Goal: Transaction & Acquisition: Purchase product/service

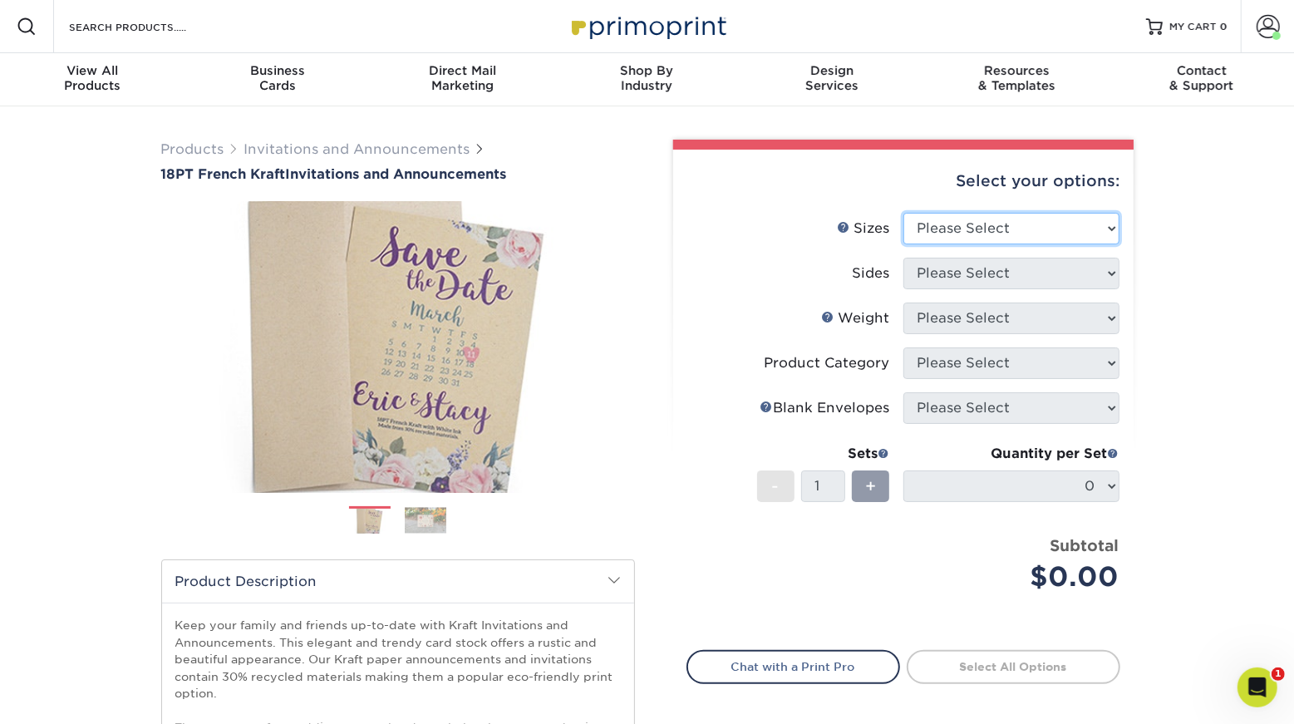
click at [1025, 244] on select "Please Select 4.25" x 5.5" 4.25" x 6" 5" x 7" 5.5" x 8.5" 6" x 6"" at bounding box center [1011, 229] width 216 height 32
select select "5.00x7.00"
click at [904, 244] on select "Please Select 4.25" x 5.5" 4.25" x 6" 5" x 7" 5.5" x 8.5" 6" x 6"" at bounding box center [1011, 229] width 216 height 32
click at [1040, 244] on select "Please Select 4.25" x 5.5" 4.25" x 6" 5" x 7" 5.5" x 8.5" 6" x 6"" at bounding box center [1011, 229] width 216 height 32
select select "5.00x7.00"
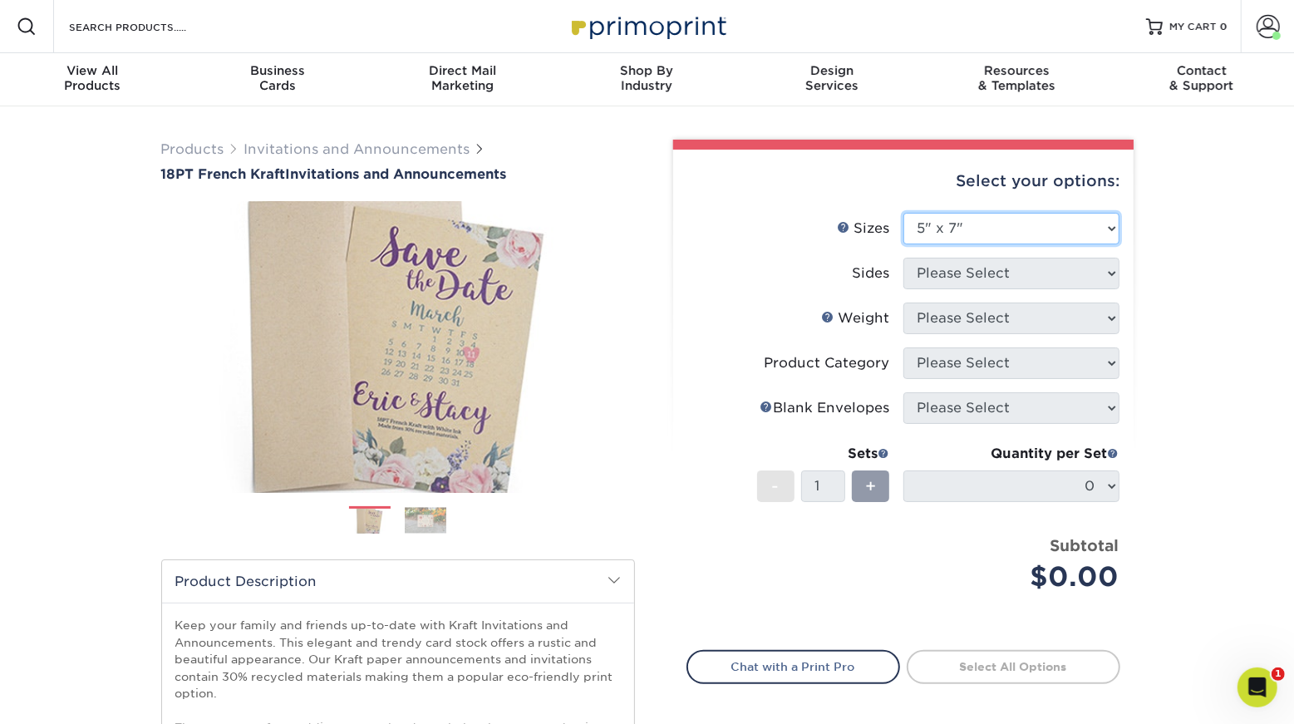
click at [904, 244] on select "Please Select 4.25" x 5.5" 4.25" x 6" 5" x 7" 5.5" x 8.5" 6" x 6"" at bounding box center [1011, 229] width 216 height 32
click at [1020, 289] on select "Please Select Print Both Sides Print Both Sides - White Mask Back Only Print Bo…" at bounding box center [1011, 274] width 216 height 32
select select "32d3c223-f82c-492b-b915-ba065a00862f"
click at [904, 289] on select "Please Select Print Both Sides Print Both Sides - White Mask Back Only Print Bo…" at bounding box center [1011, 274] width 216 height 32
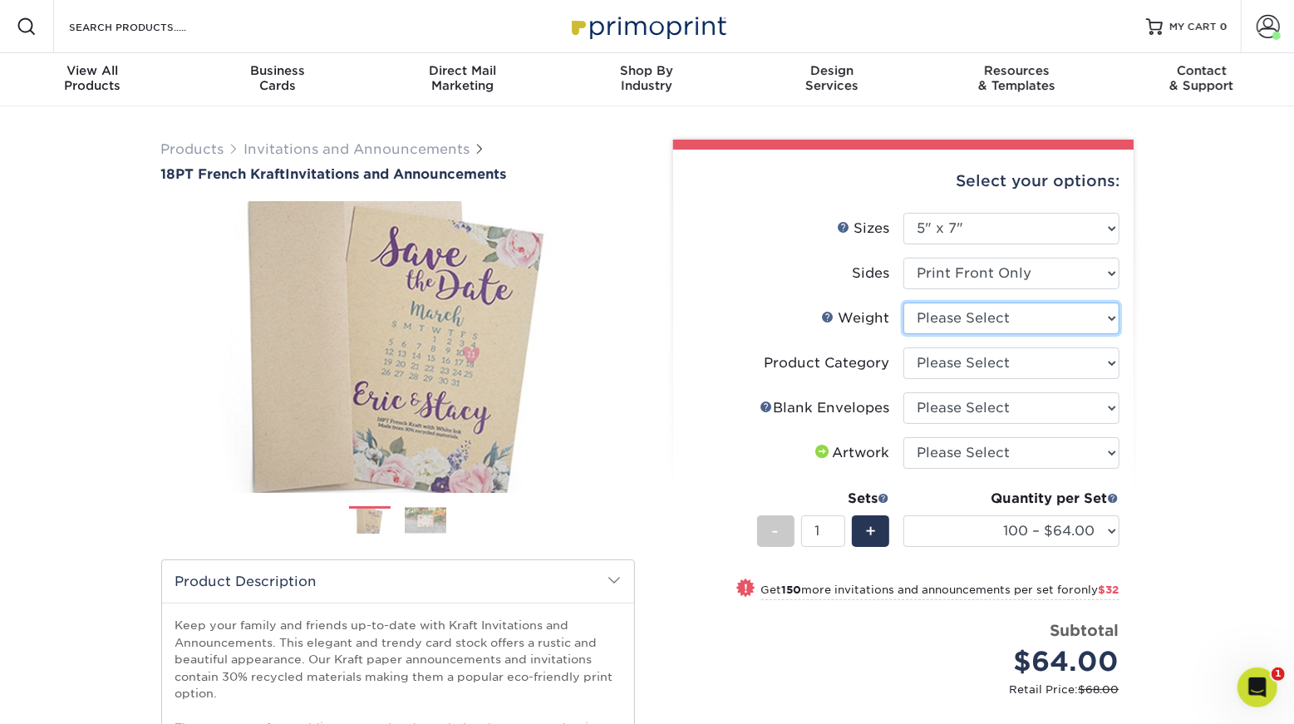
click at [1035, 334] on select "Please Select 18PTUCKRAFT" at bounding box center [1011, 318] width 216 height 32
select select "18PTUCKRAFT"
click at [904, 334] on select "Please Select 18PTUCKRAFT" at bounding box center [1011, 318] width 216 height 32
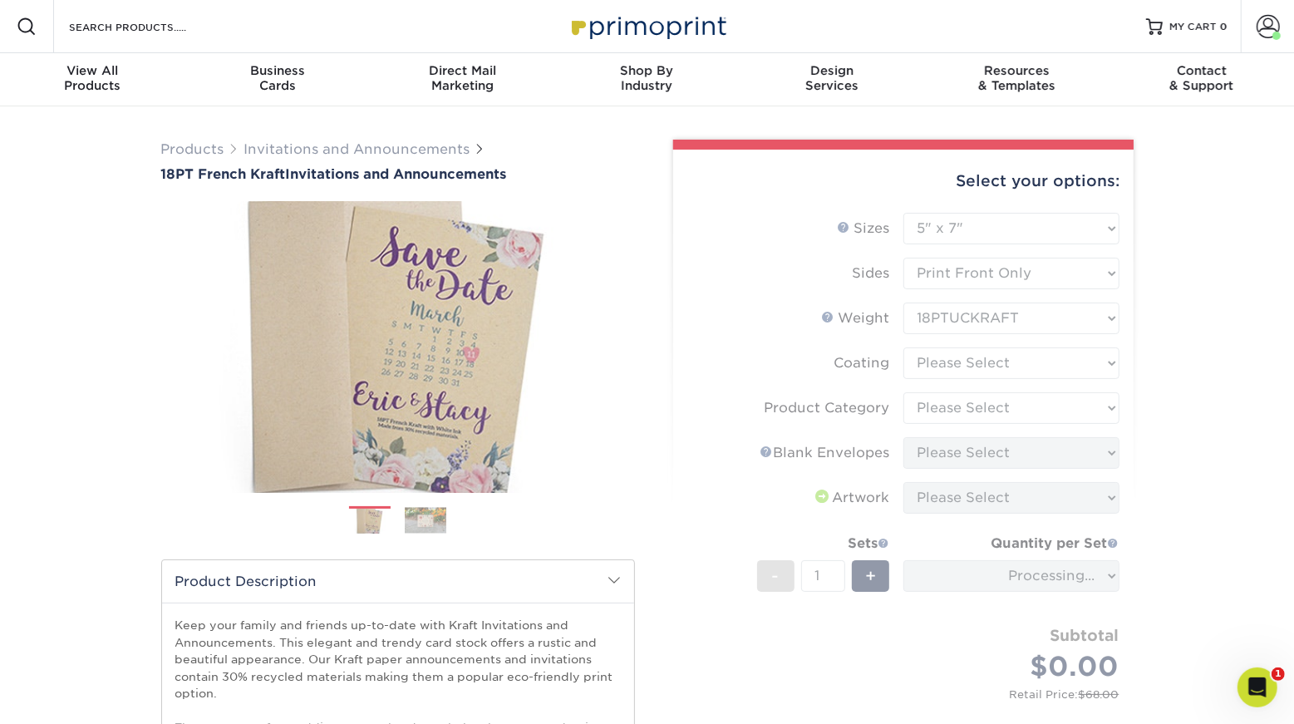
click at [1024, 450] on form "Sizes Help Sizes Please Select 4.25" x 5.5" 4.25" x 6" 5" x 7" 5.5" x 8.5" 6" x…" at bounding box center [903, 475] width 434 height 524
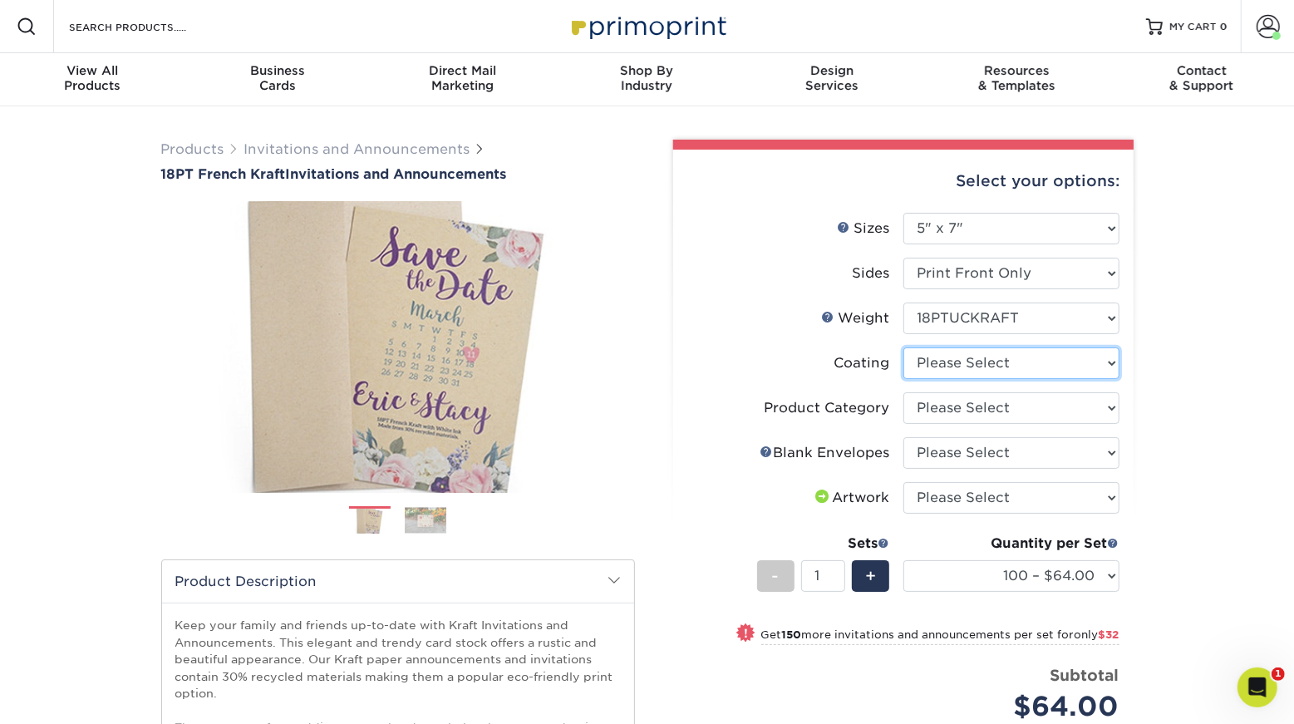
click at [1024, 379] on select at bounding box center [1011, 363] width 216 height 32
select select "3e7618de-abca-4bda-9f97-8b9129e913d8"
click at [904, 379] on select at bounding box center [1011, 363] width 216 height 32
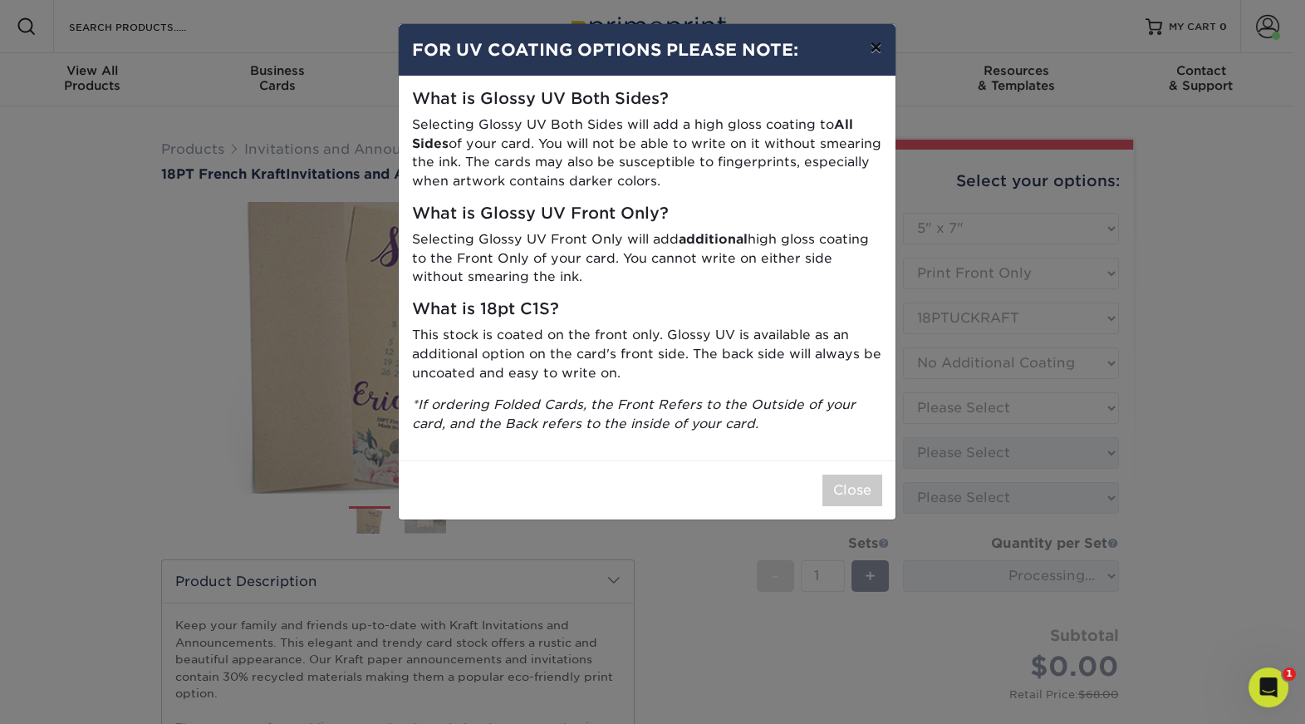
click at [866, 66] on button "×" at bounding box center [876, 47] width 38 height 47
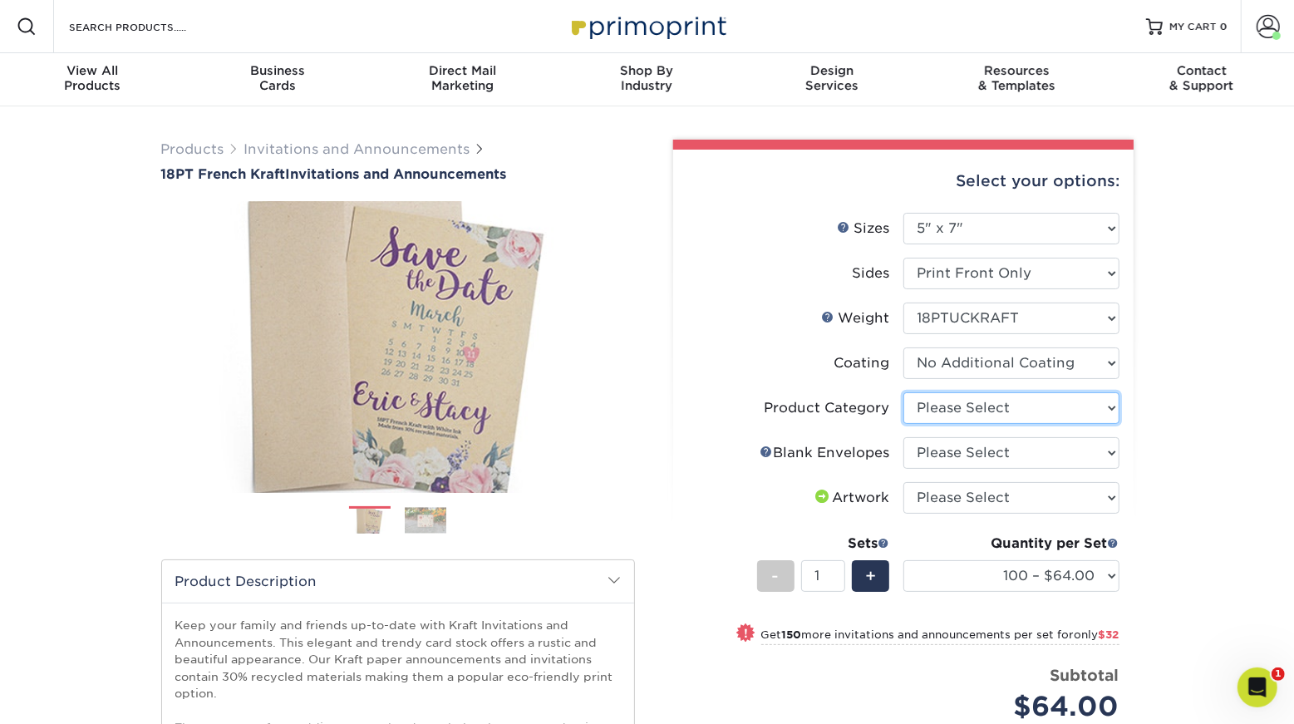
click at [1072, 424] on select "Please Select Announcement Cards" at bounding box center [1011, 408] width 216 height 32
select select "afc43903-b91d-4869-9f05-9fa1eb7dcbea"
click at [904, 424] on select "Please Select Announcement Cards" at bounding box center [1011, 408] width 216 height 32
click at [1057, 469] on select "Please Select No Blank Envelopes Yes 100 Kraft Envelopes A7 Yes 1000 Kraft Enve…" at bounding box center [1011, 453] width 216 height 32
select select "b16fce48-33a4-4747-868c-466ceb6dafcb"
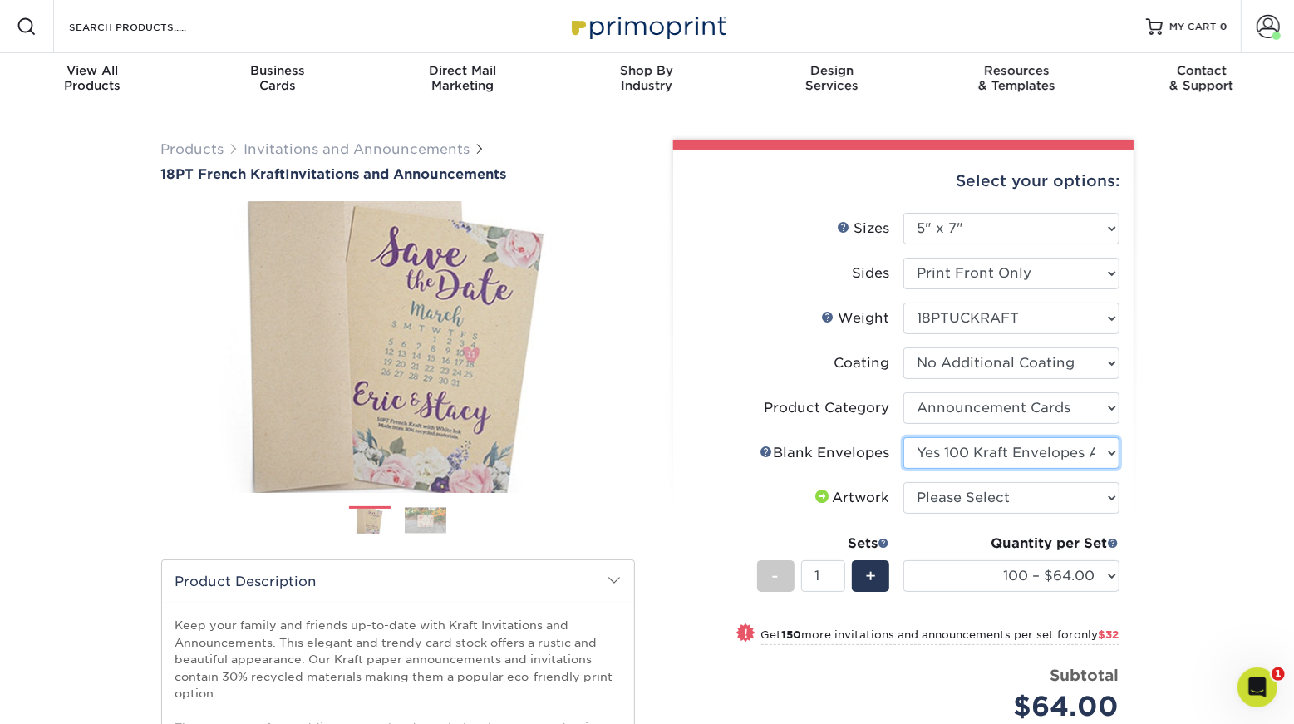
click at [904, 469] on select "Please Select No Blank Envelopes Yes 100 Kraft Envelopes A7 Yes 1000 Kraft Enve…" at bounding box center [1011, 453] width 216 height 32
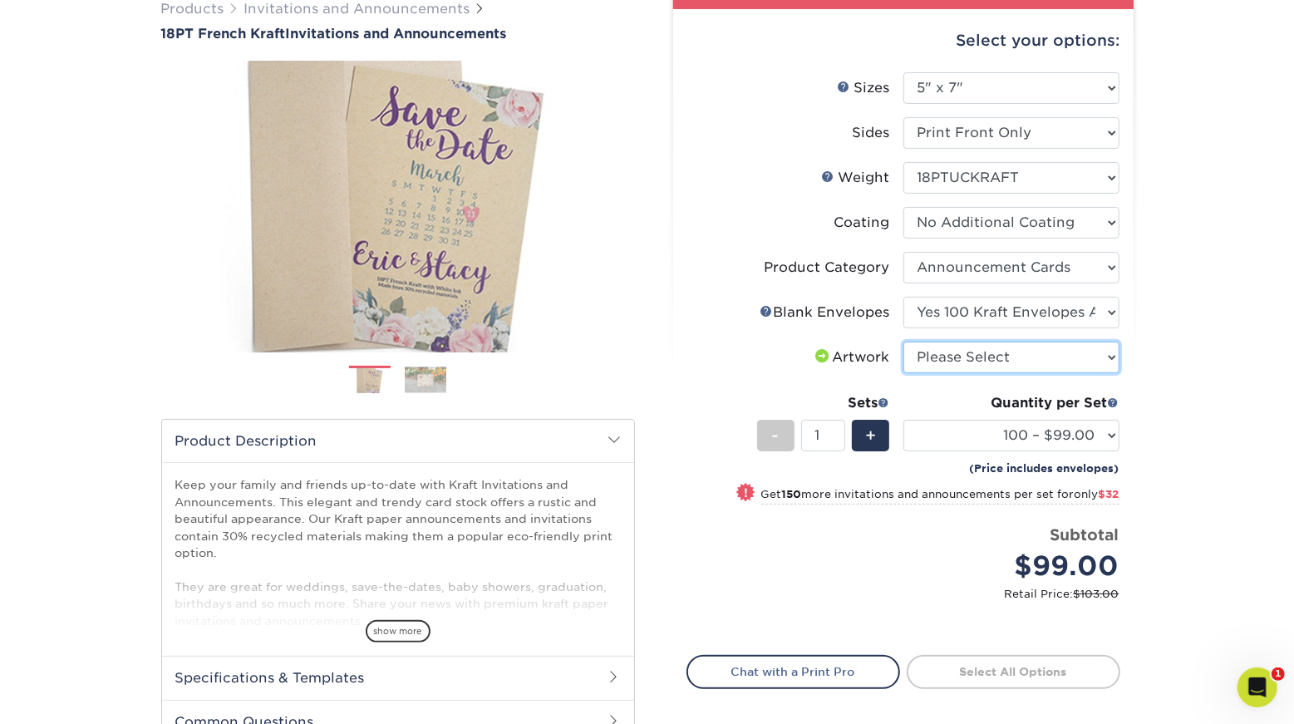
click at [937, 373] on select "Please Select I will upload files I need a design - $100" at bounding box center [1011, 358] width 216 height 32
select select "upload"
click at [904, 373] on select "Please Select I will upload files I need a design - $100" at bounding box center [1011, 358] width 216 height 32
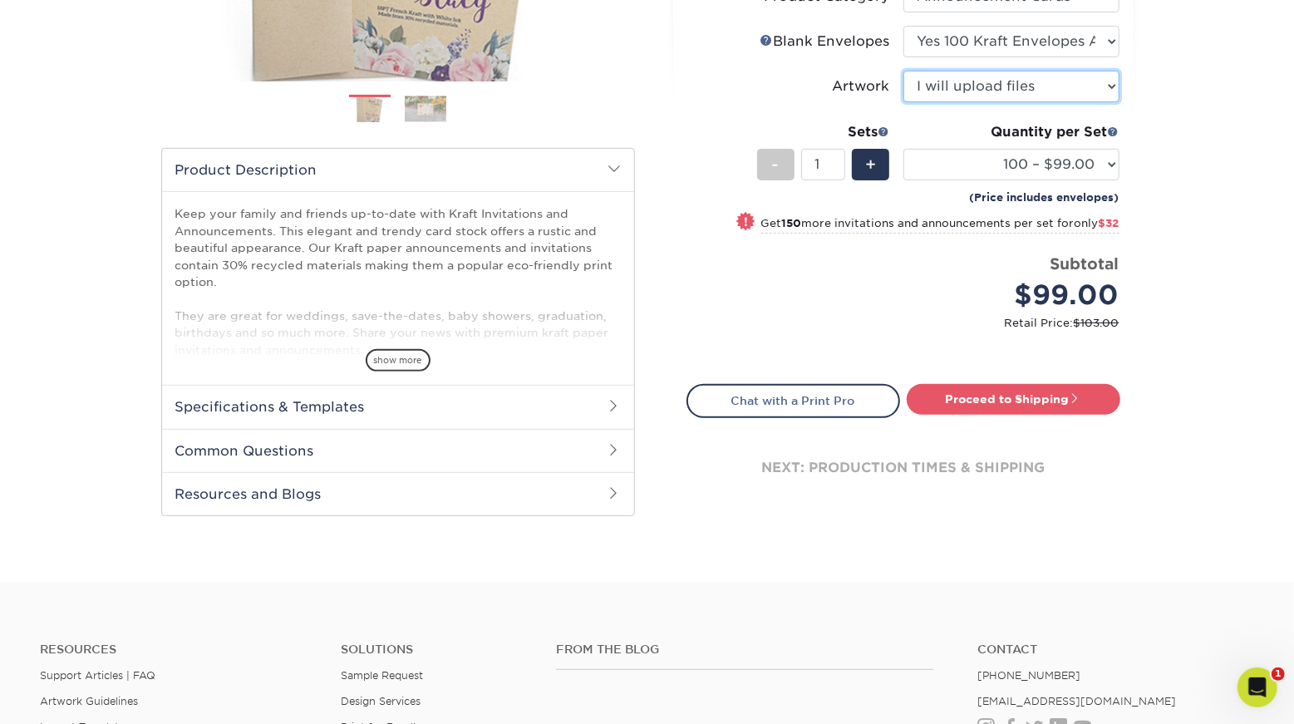
scroll to position [504, 0]
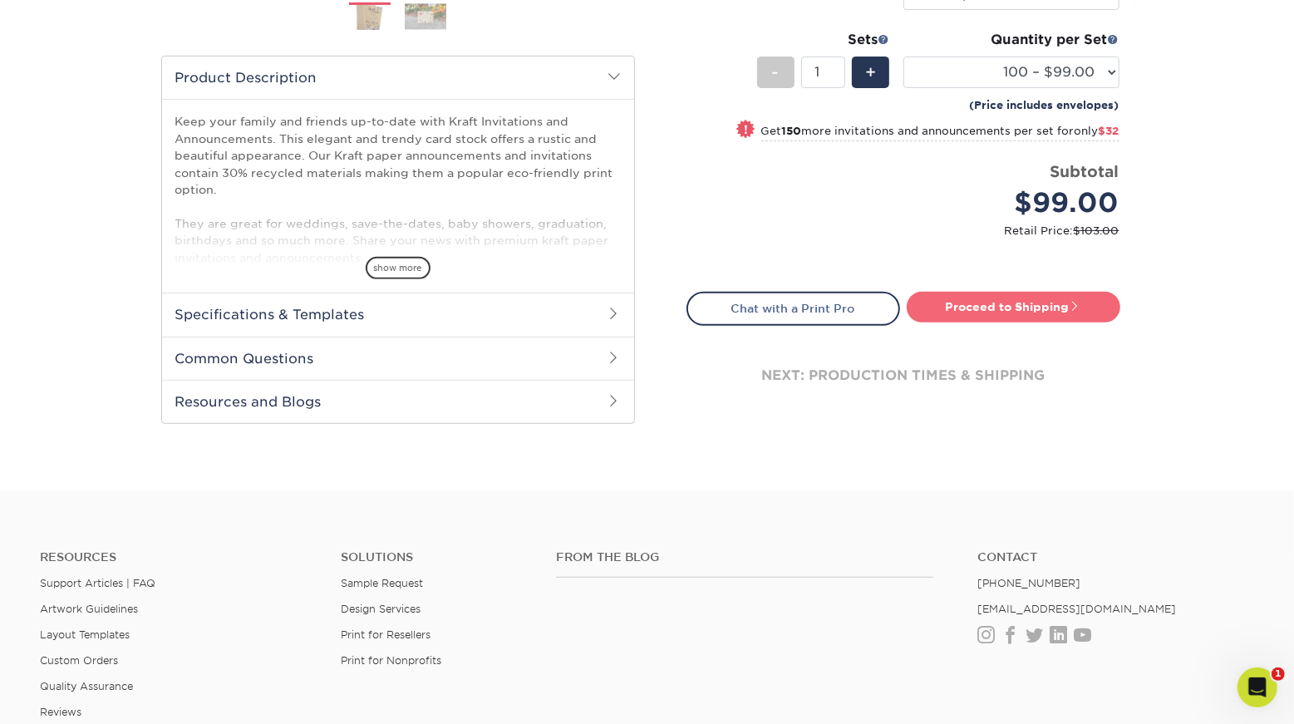
click at [987, 322] on link "Proceed to Shipping" at bounding box center [1014, 307] width 214 height 30
type input "Set 1"
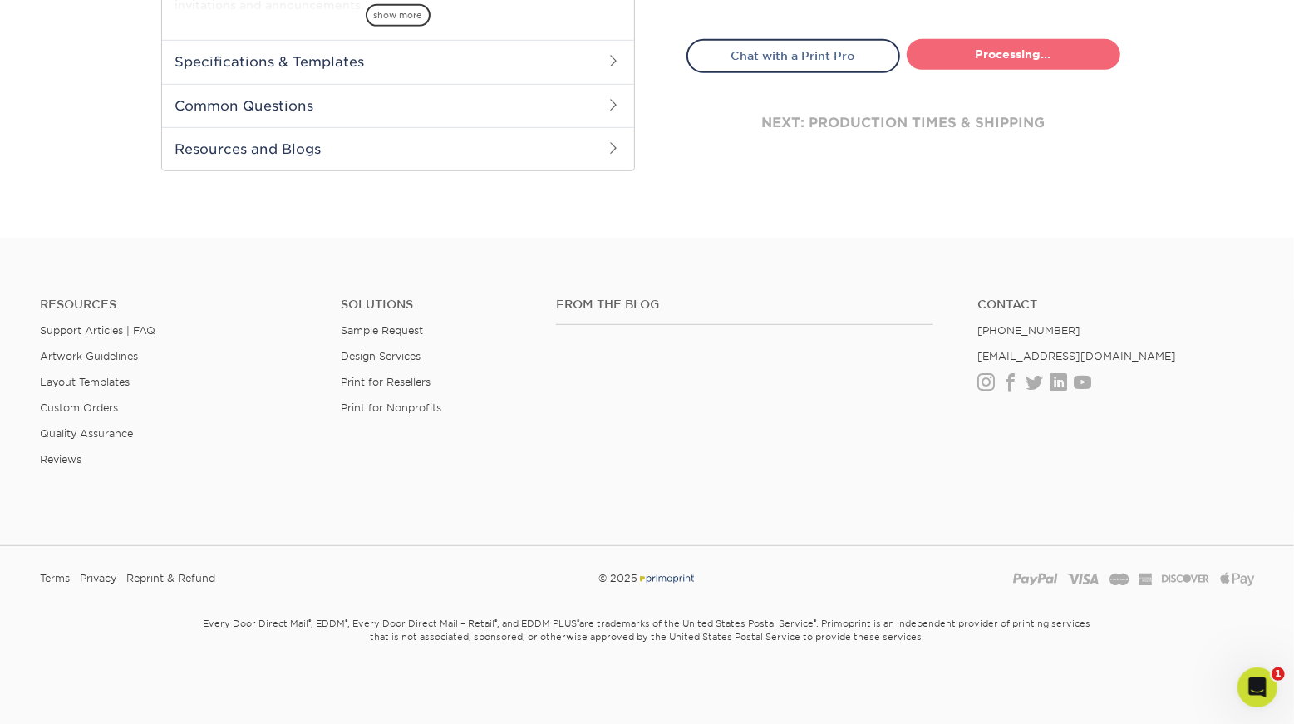
select select "4de9713c-70e5-4101-b9d1-a7b266f7eec6"
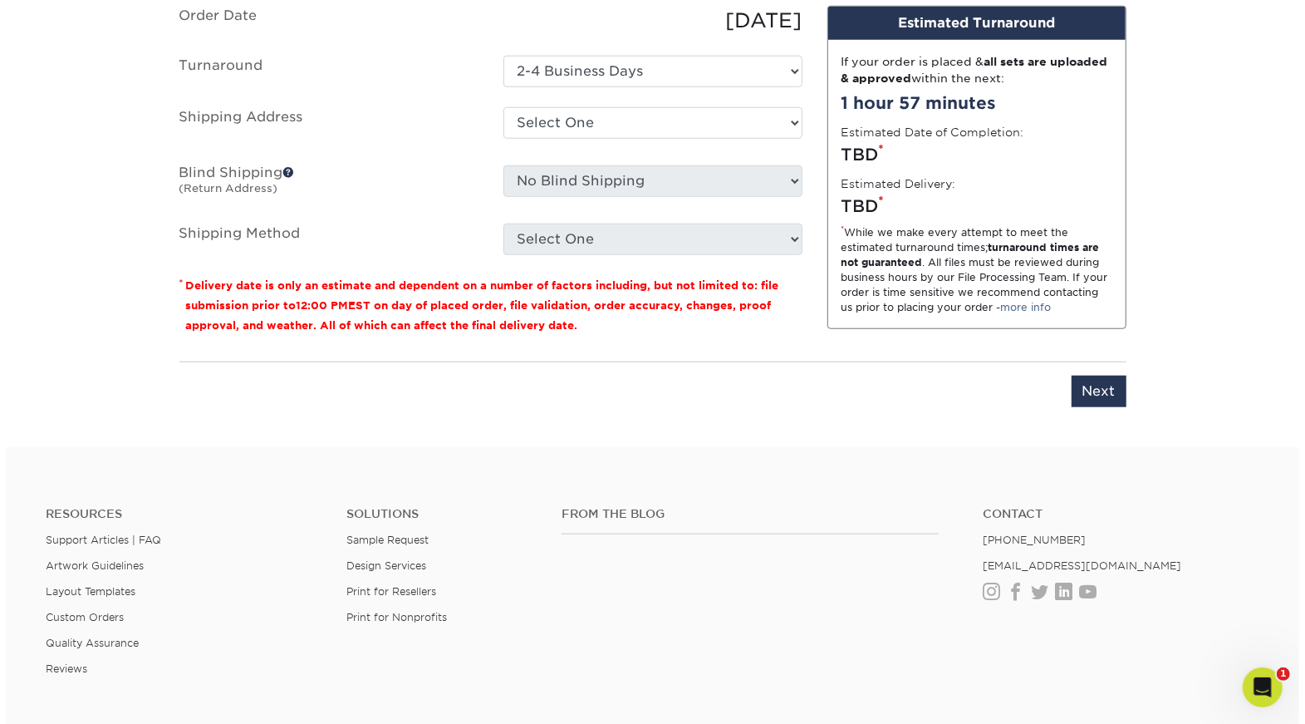
scroll to position [1098, 0]
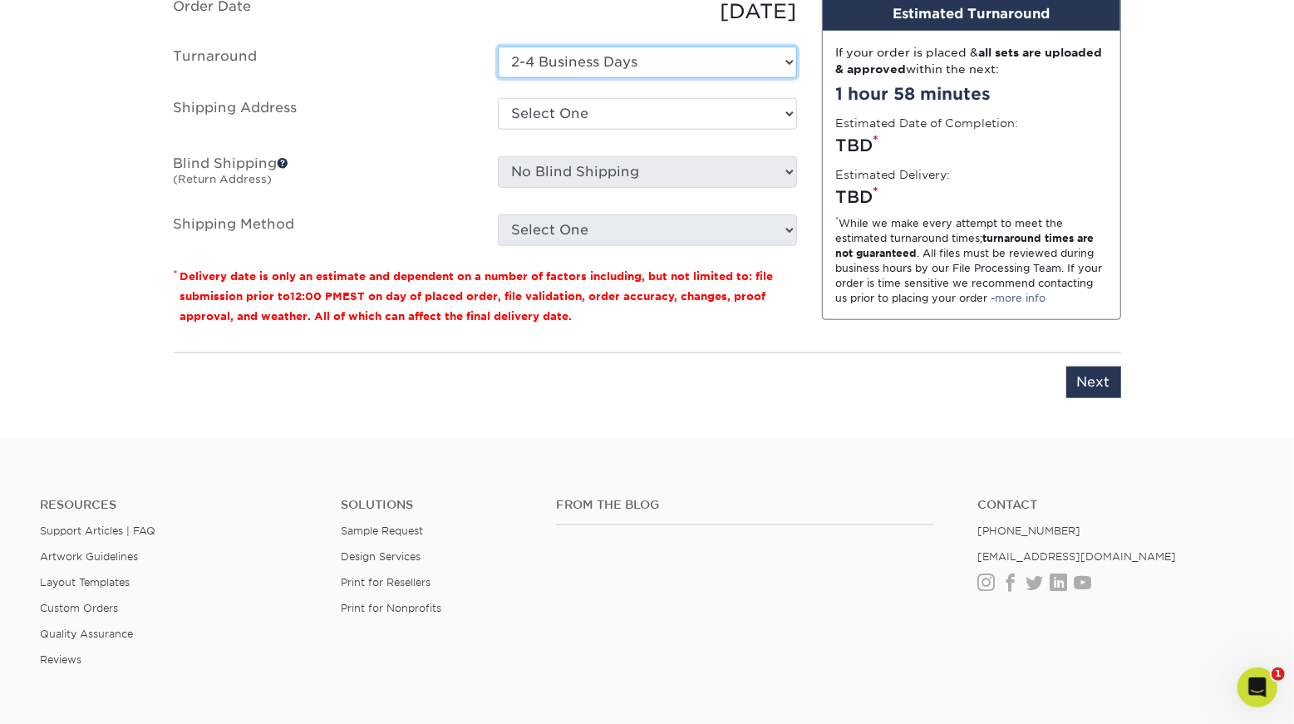
click at [668, 78] on select "Select One 2-4 Business Days" at bounding box center [647, 63] width 299 height 32
click at [498, 78] on select "Select One 2-4 Business Days" at bounding box center [647, 63] width 299 height 32
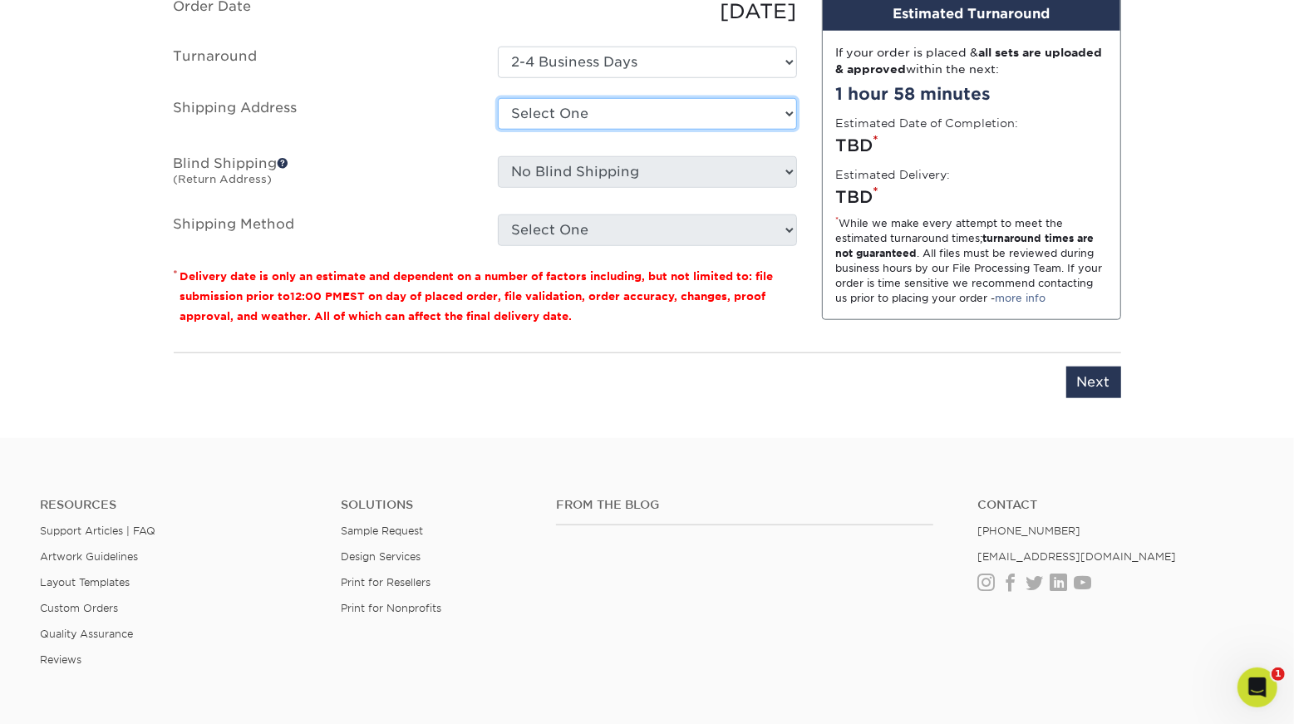
click at [672, 130] on select "Select One Brena & Aaron Home Luci & Brayden Today.Church + Add New Address" at bounding box center [647, 114] width 299 height 32
select select "newaddress"
click at [498, 130] on select "Select One Brena & Aaron Home Luci & Brayden Today.Church + Add New Address" at bounding box center [647, 114] width 299 height 32
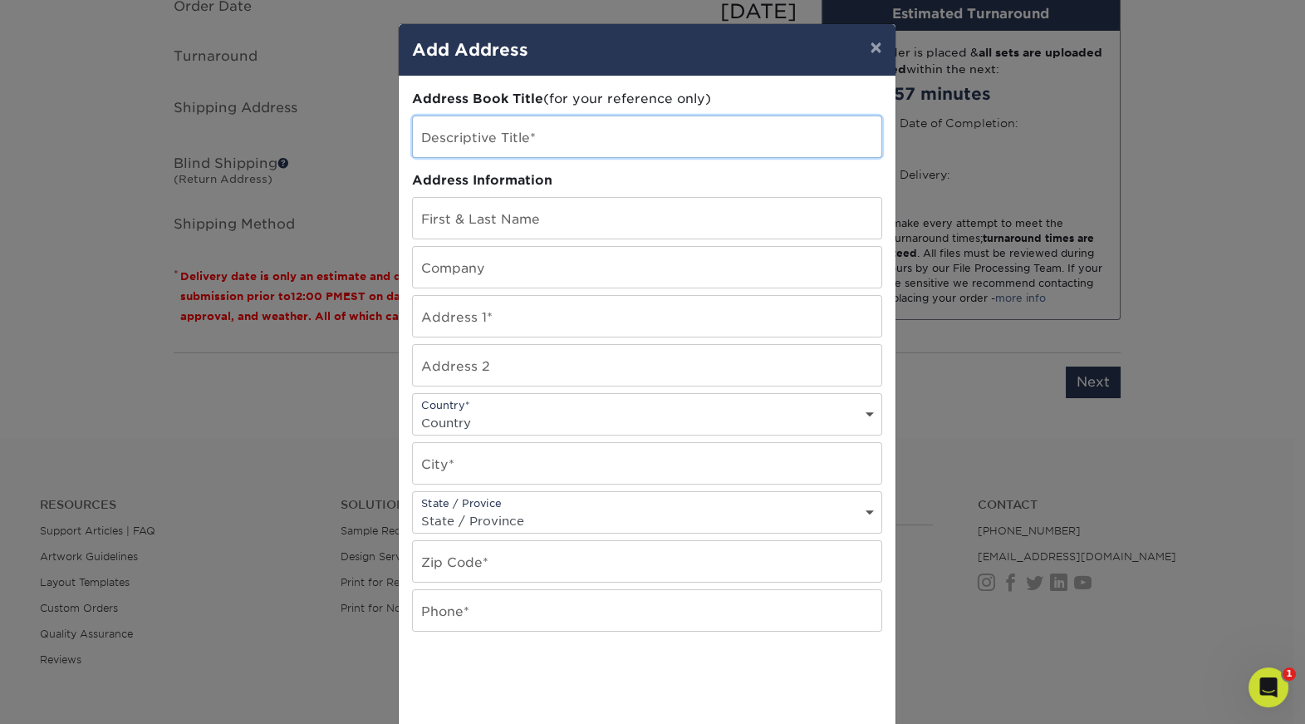
click at [654, 157] on input "text" at bounding box center [647, 136] width 469 height 41
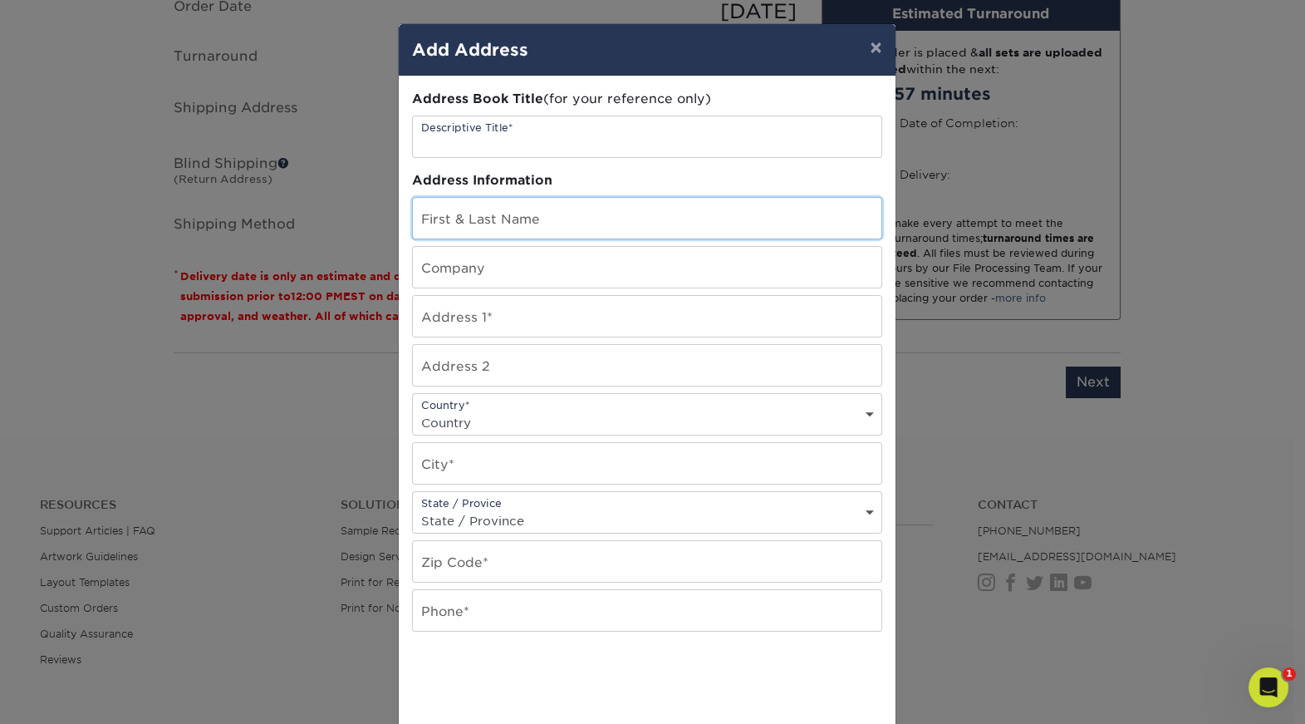
click at [558, 238] on input "text" at bounding box center [647, 218] width 469 height 41
type input "[PERSON_NAME]"
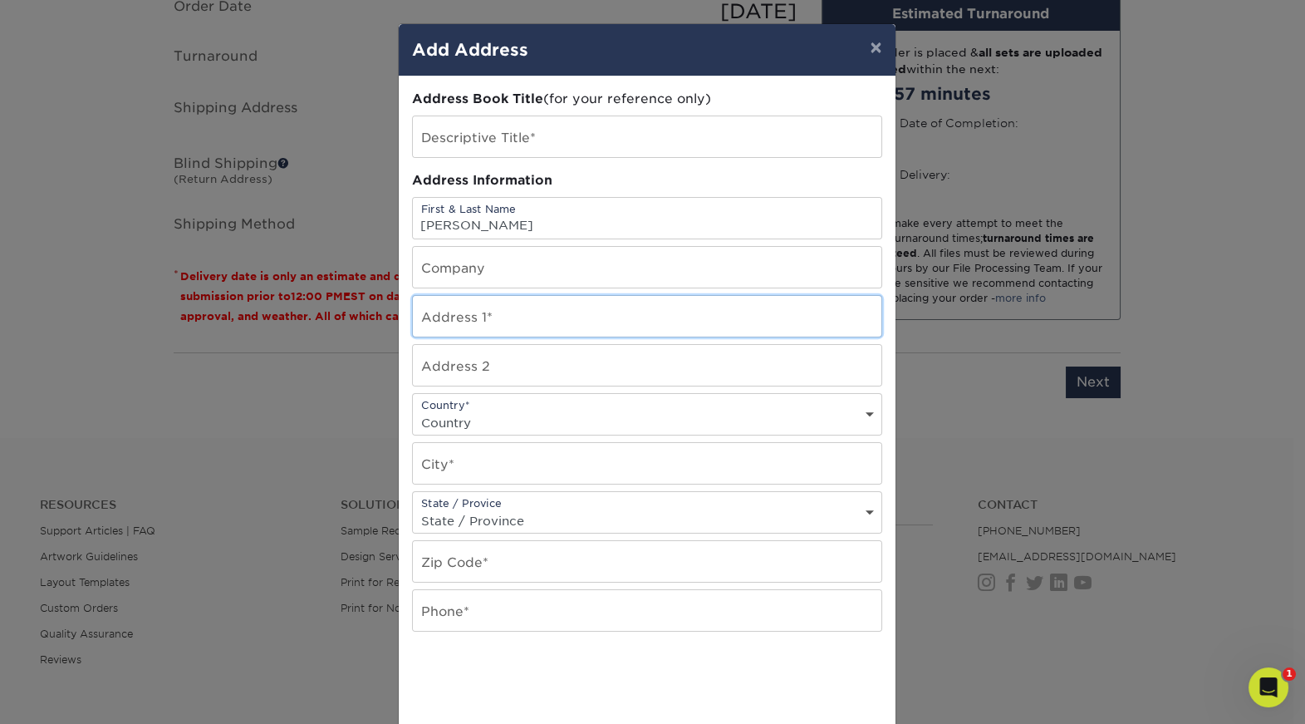
type input "2304 Kelly Rd"
select select "US"
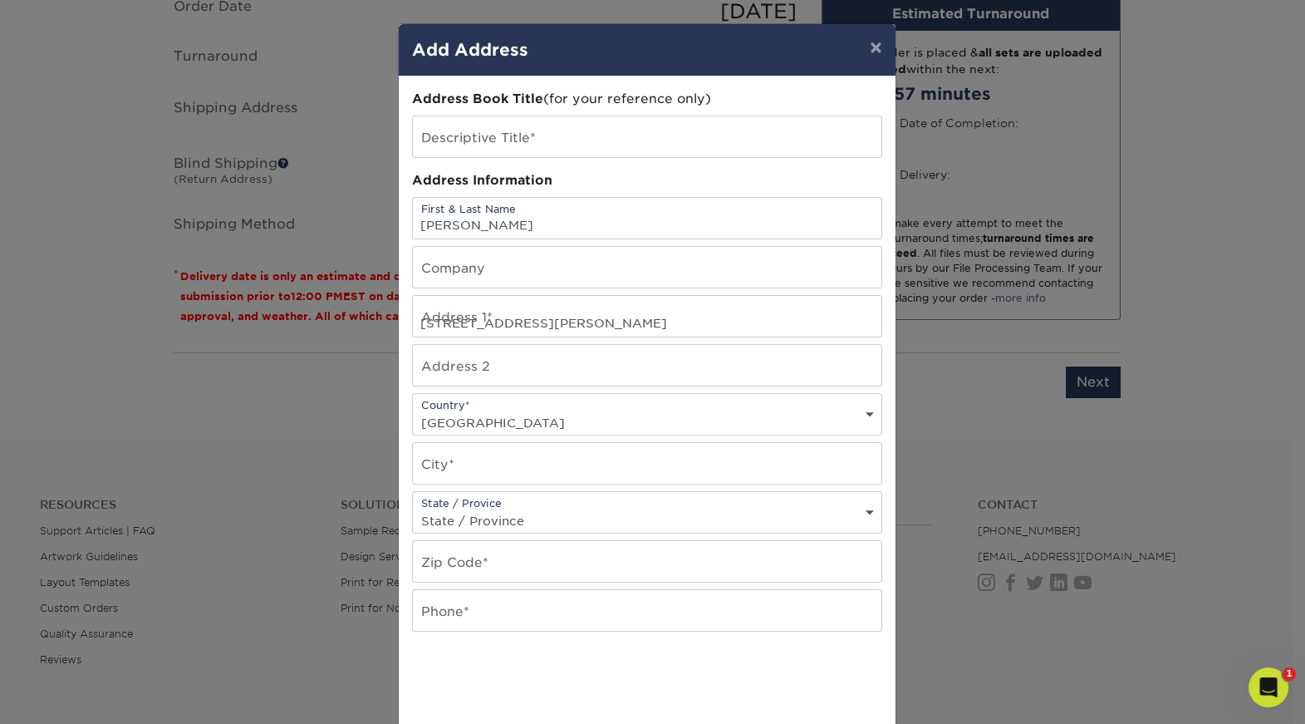
type input "Aledo"
select select "TX"
type input "76008"
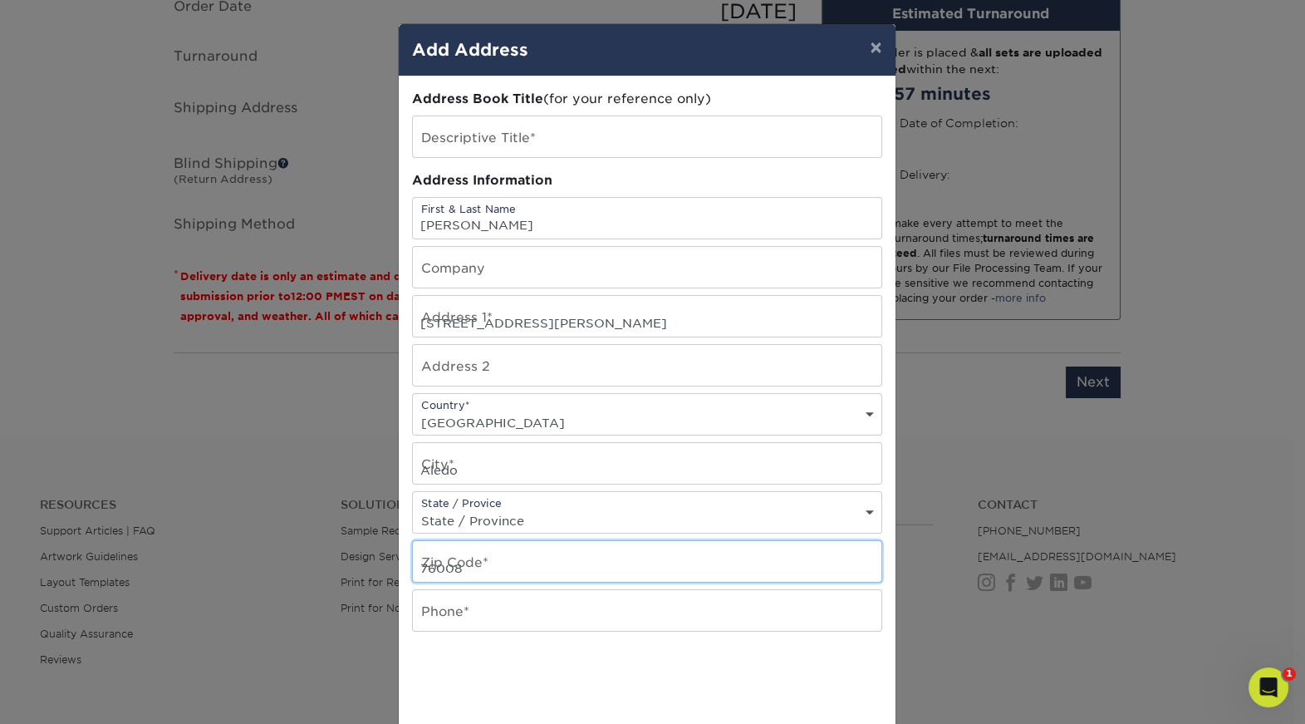
type input "9729041103"
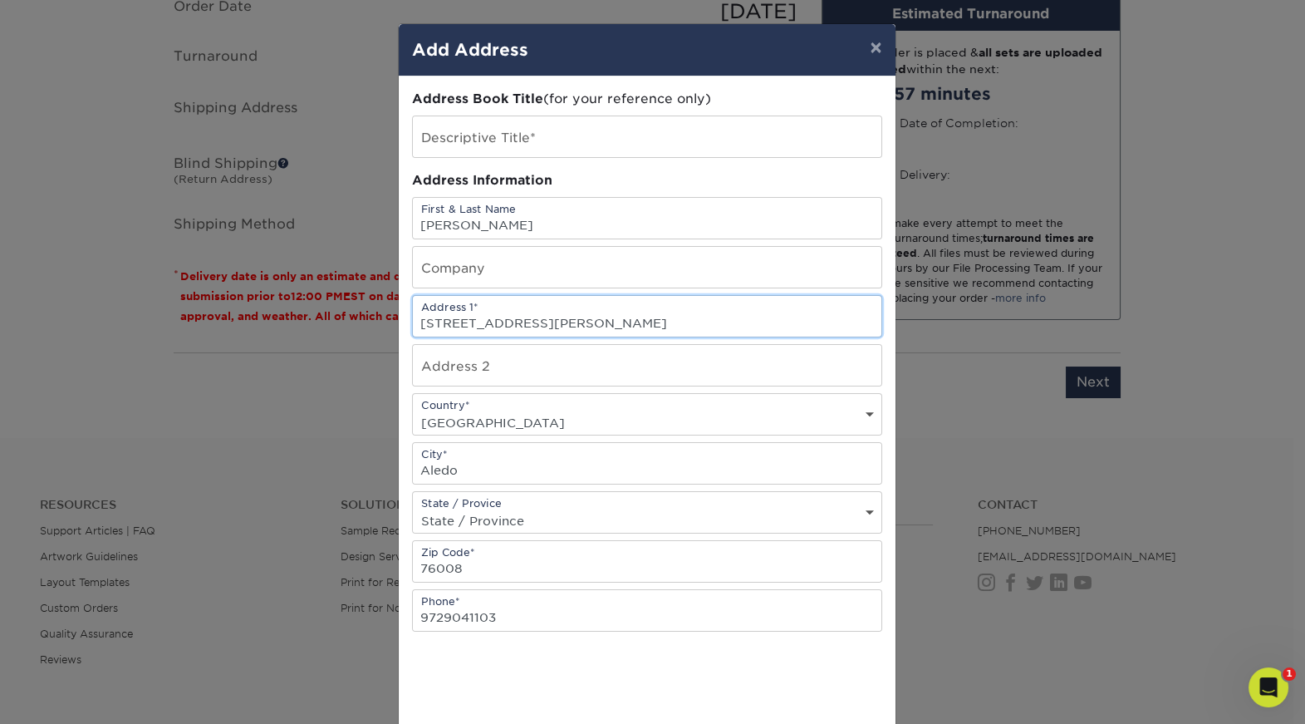
drag, startPoint x: 535, startPoint y: 376, endPoint x: 396, endPoint y: 368, distance: 139.9
click at [399, 368] on div "Address Book Title (for your reference only) Descriptive Title* Address Informa…" at bounding box center [647, 448] width 497 height 744
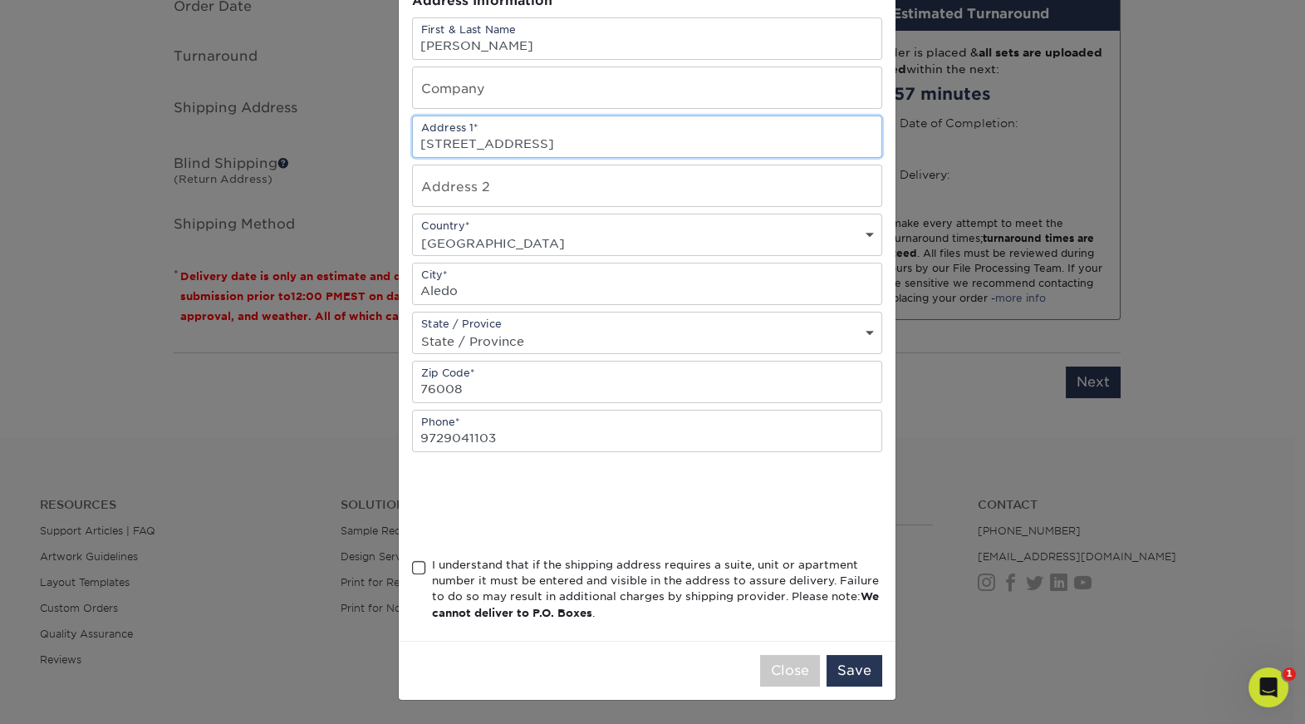
scroll to position [332, 0]
type input "421 Pecan Dr."
click at [419, 560] on span at bounding box center [419, 568] width 14 height 16
click at [0, 0] on input "I understand that if the shipping address requires a suite, unit or apartment n…" at bounding box center [0, 0] width 0 height 0
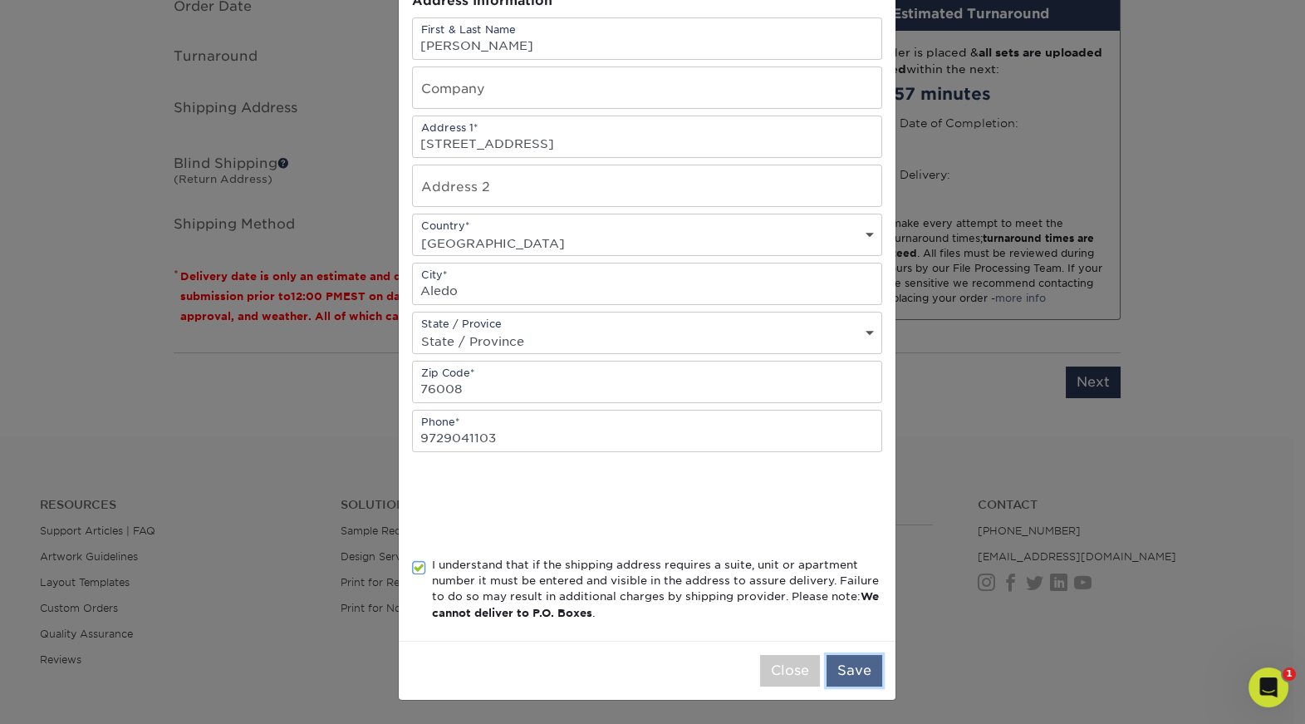
click at [835, 661] on button "Save" at bounding box center [855, 671] width 56 height 32
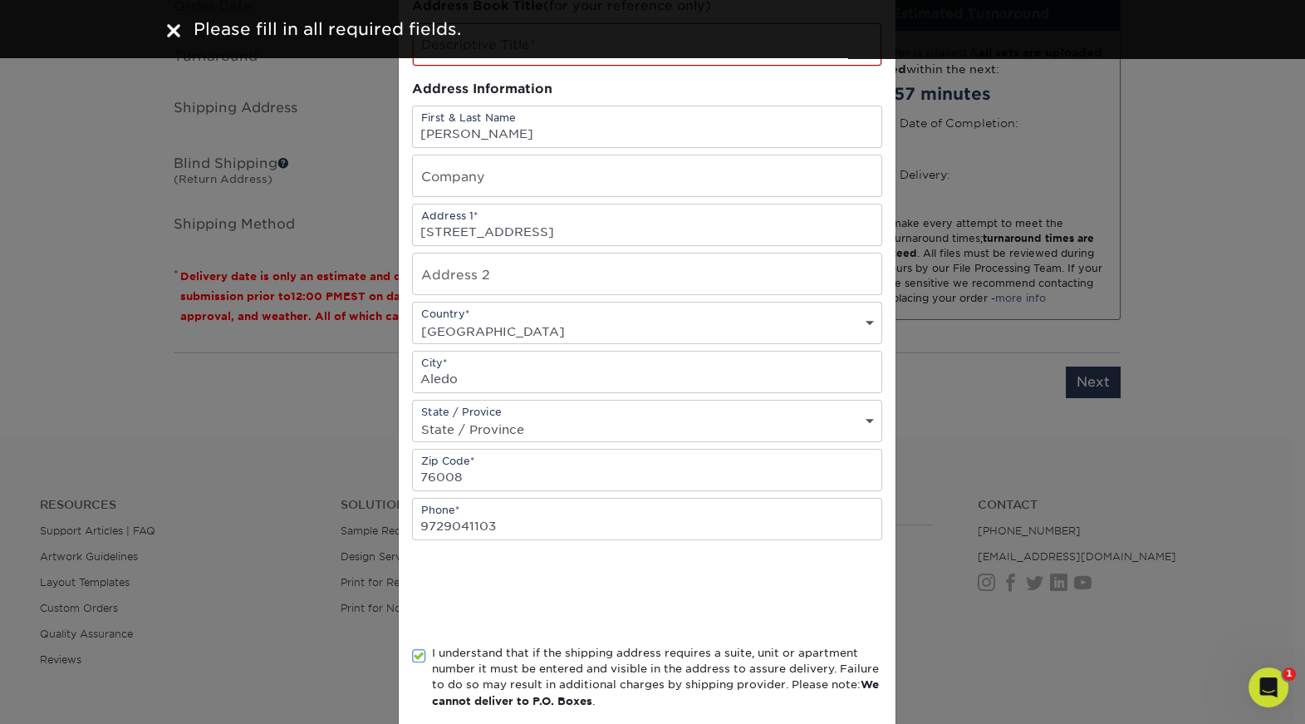
scroll to position [0, 0]
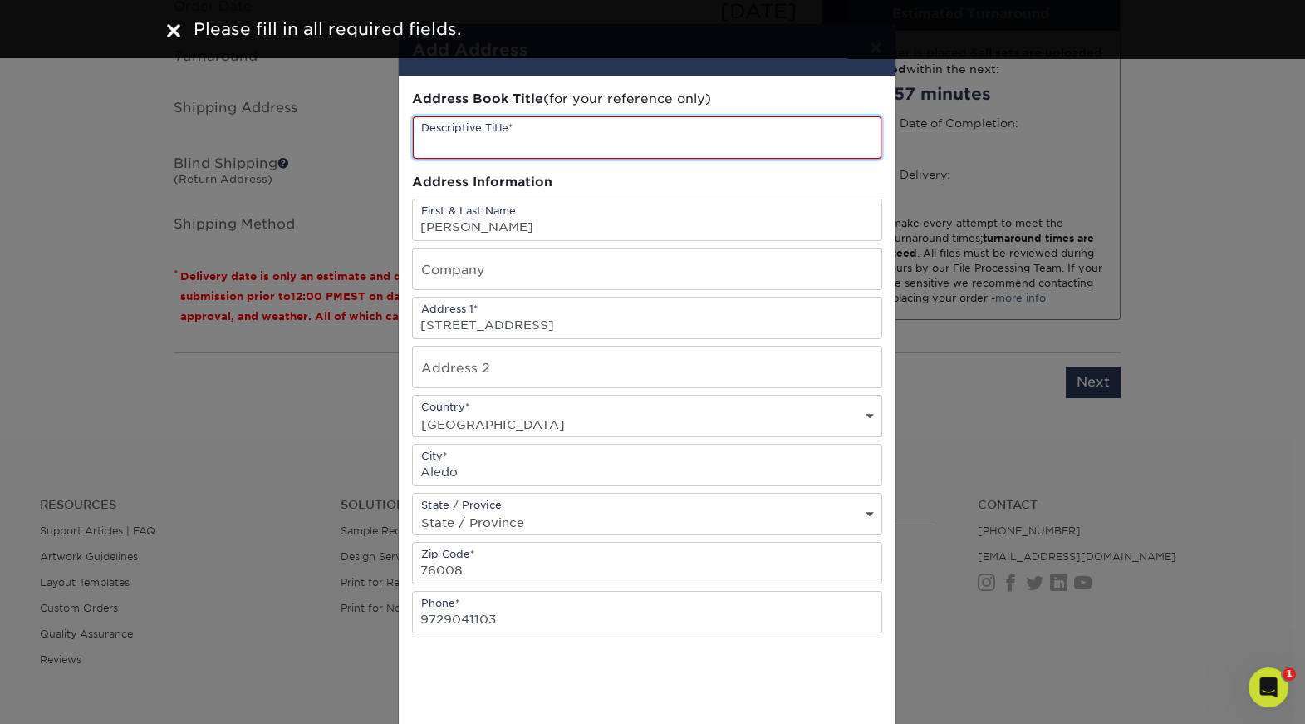
click at [622, 159] on input "text" at bounding box center [647, 137] width 469 height 42
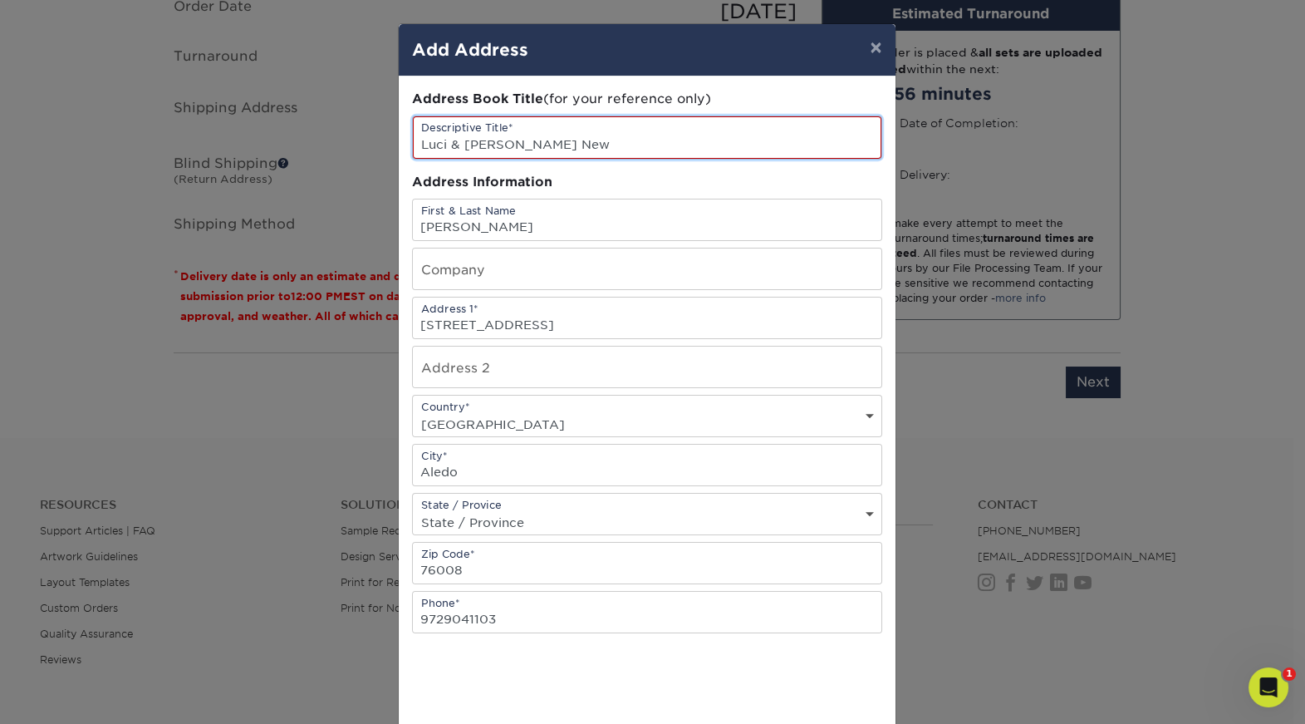
scroll to position [328, 0]
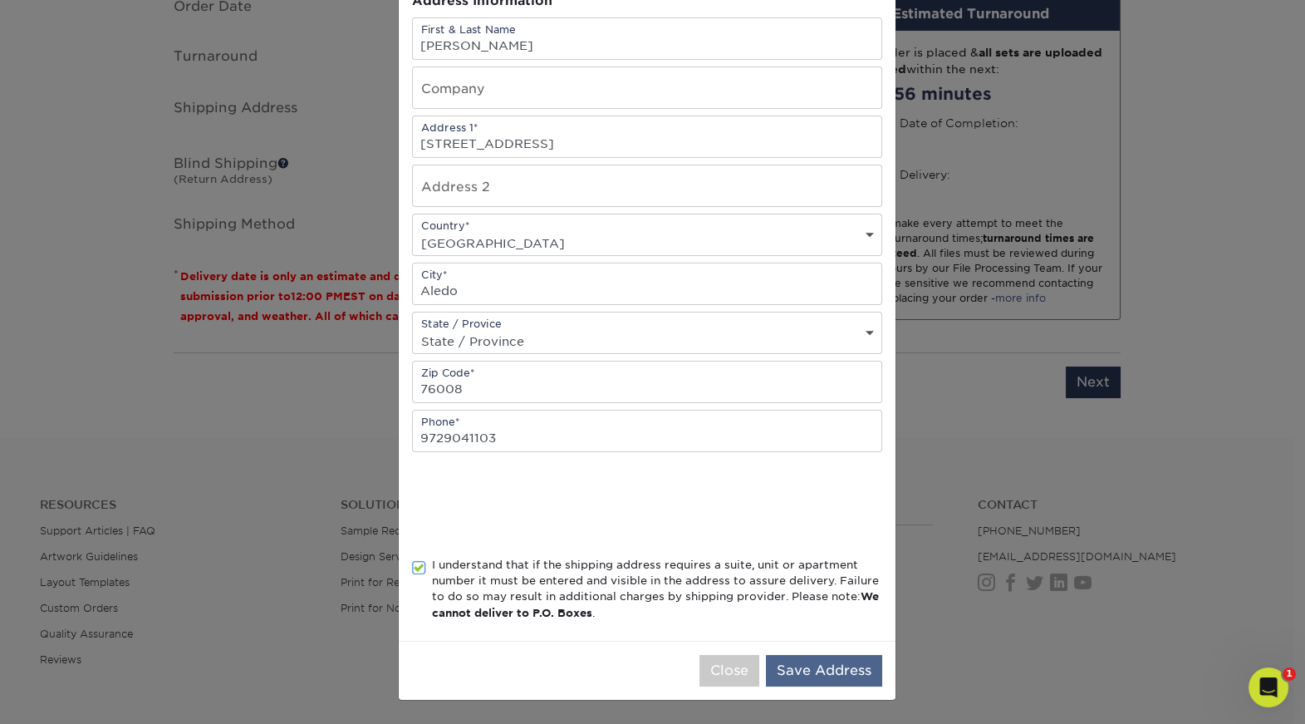
type input "Luci & [PERSON_NAME] New"
click at [802, 670] on button "Save Address" at bounding box center [824, 671] width 116 height 32
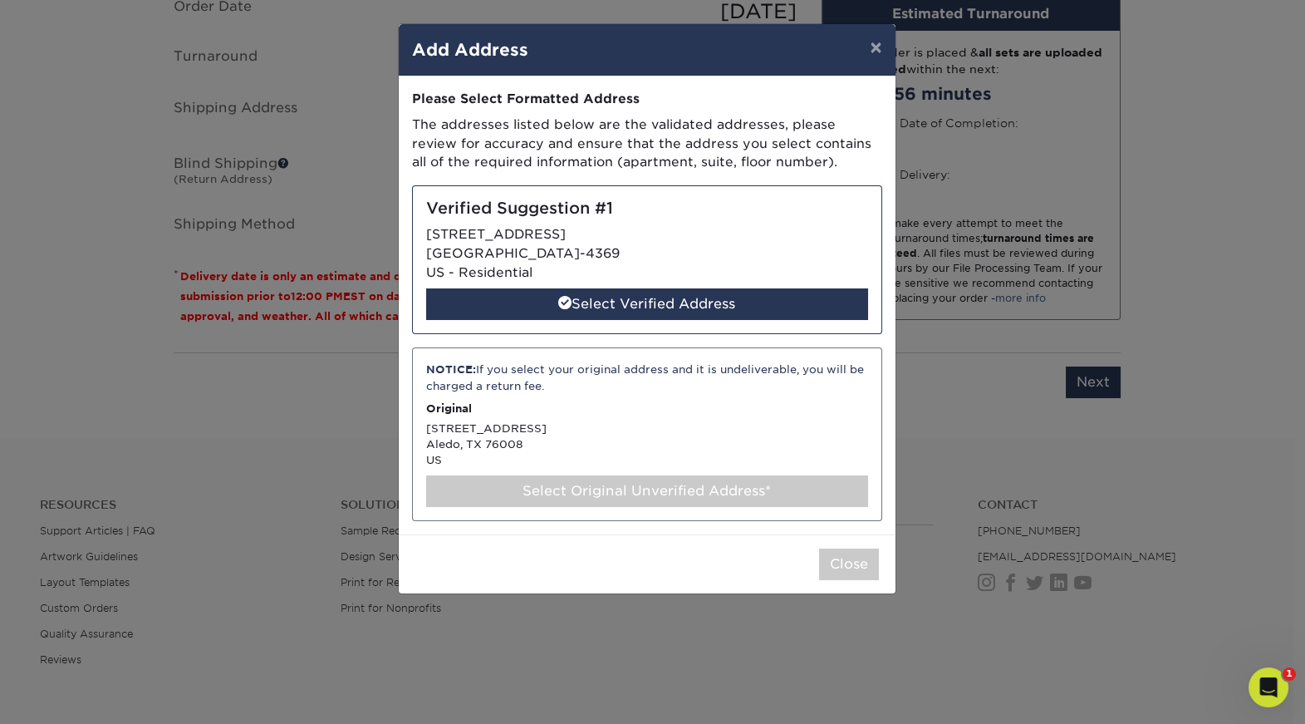
scroll to position [66, 0]
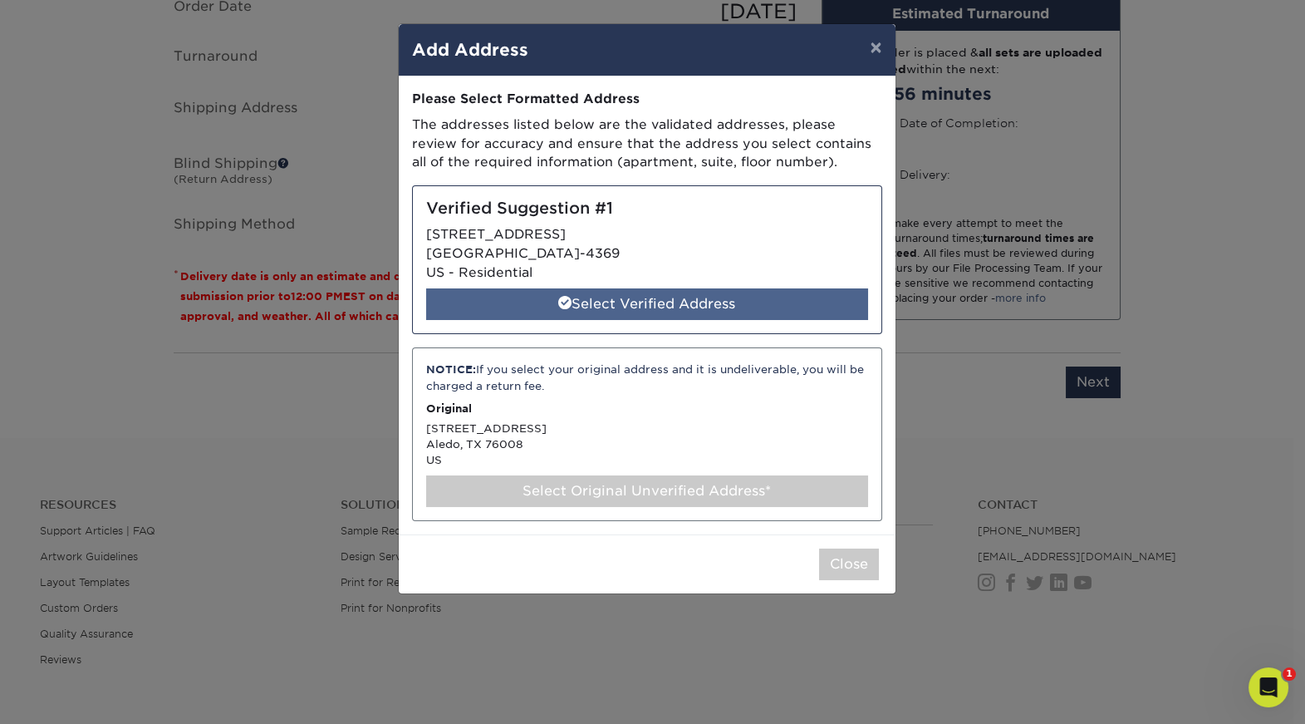
click at [704, 320] on div "Select Verified Address" at bounding box center [647, 304] width 442 height 32
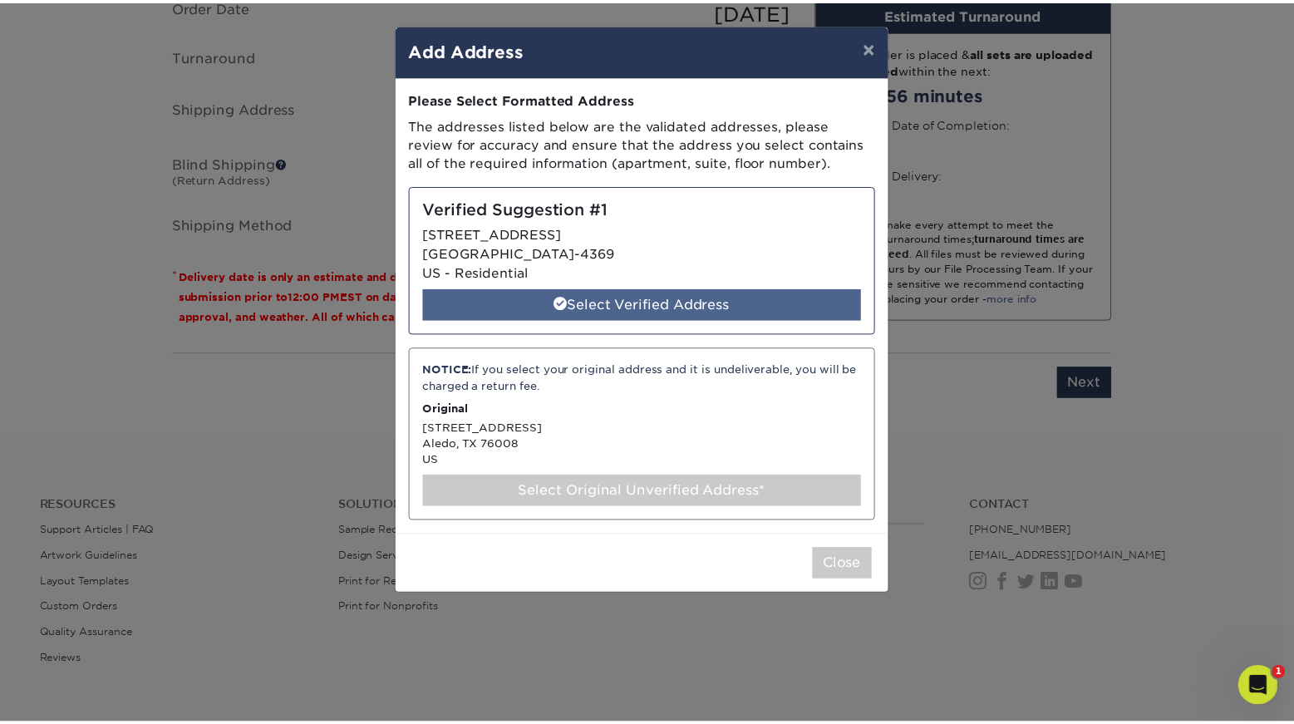
scroll to position [0, 0]
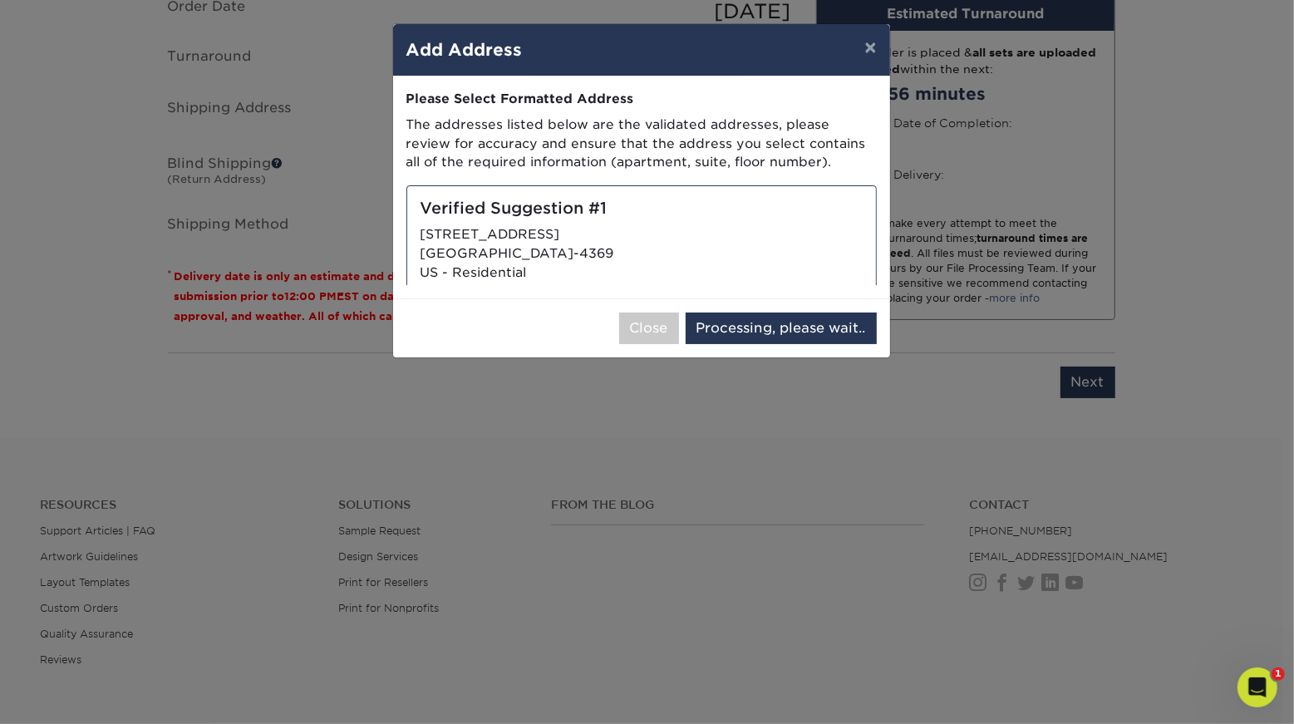
select select "285649"
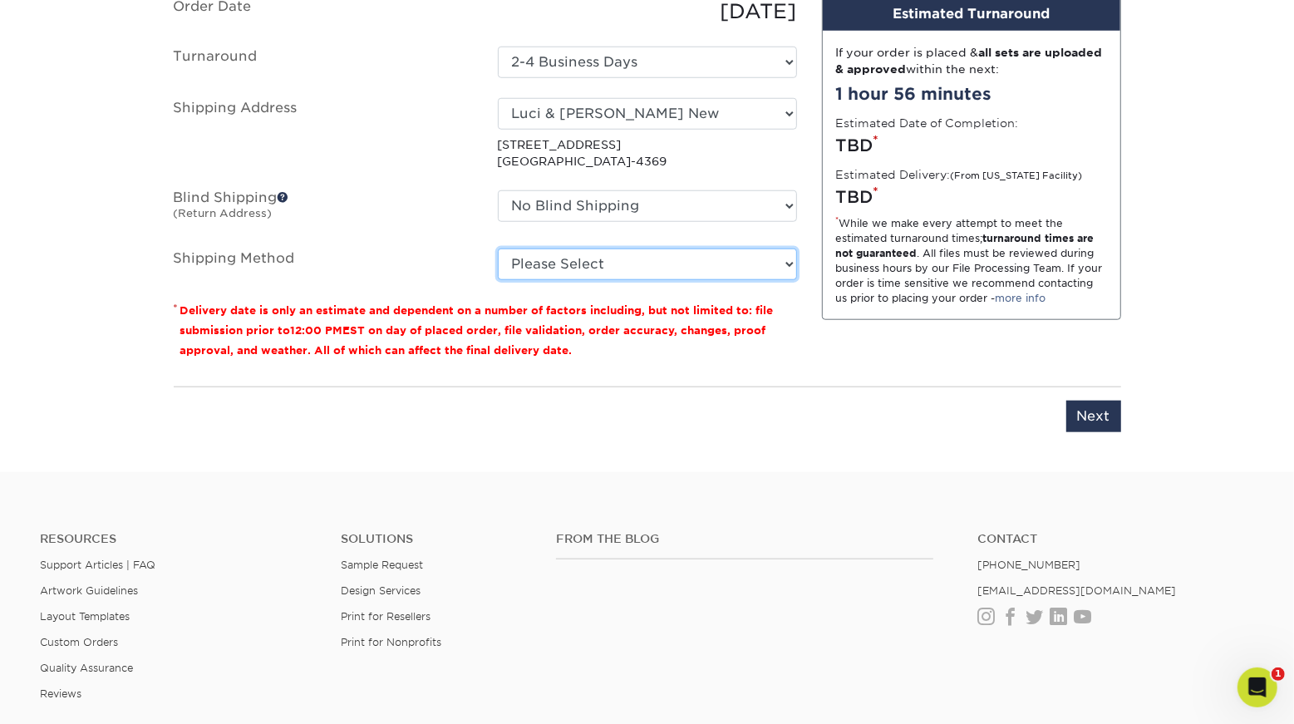
click at [566, 280] on select "Please Select Ground Shipping (+$23.98) 3 Day Shipping Service (+$24.60) 2 Day …" at bounding box center [647, 264] width 299 height 32
select select "03"
click at [498, 280] on select "Please Select Ground Shipping (+$23.98) 3 Day Shipping Service (+$24.60) 2 Day …" at bounding box center [647, 264] width 299 height 32
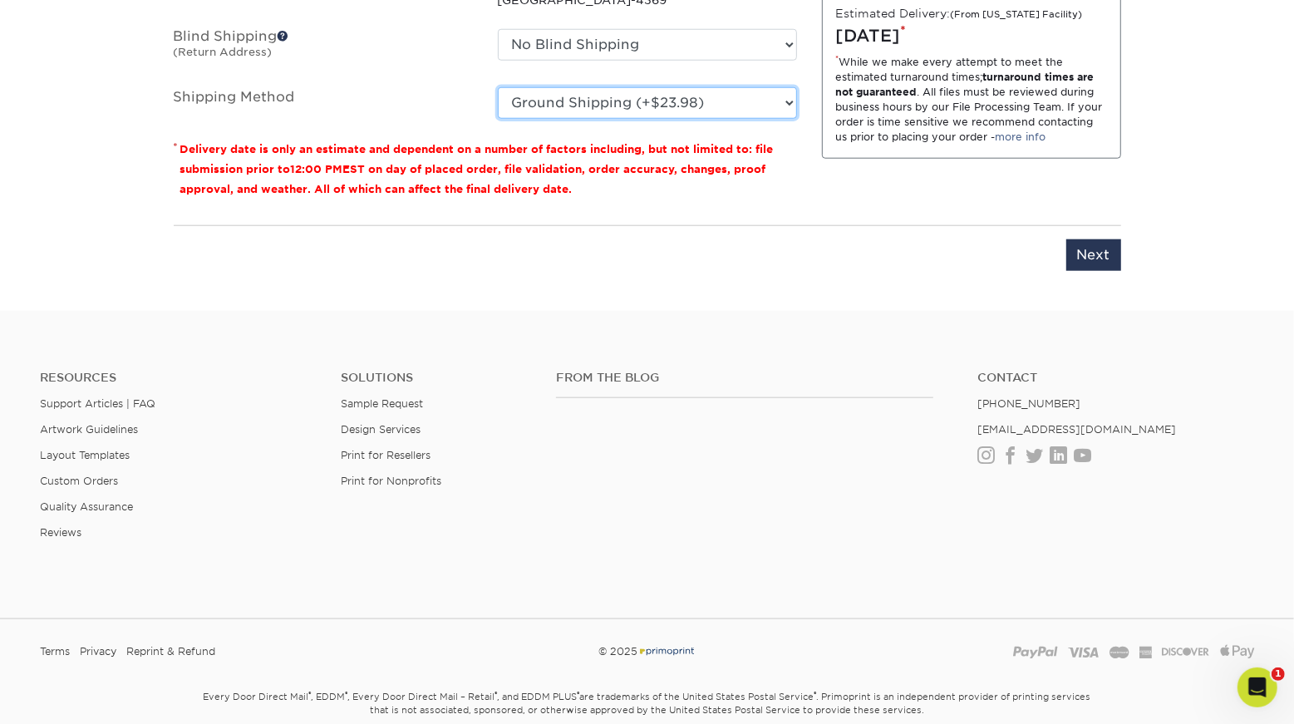
scroll to position [1260, 0]
click at [1078, 270] on input "Next" at bounding box center [1093, 254] width 55 height 32
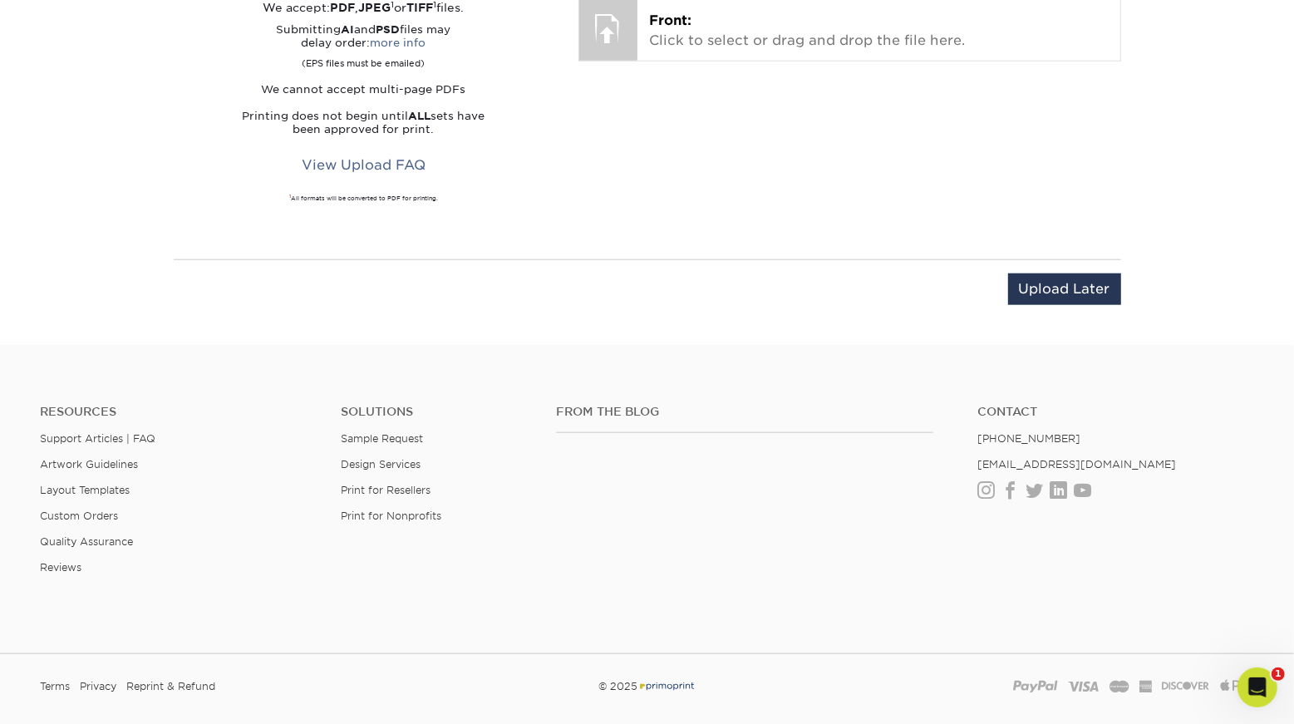
scroll to position [1143, 0]
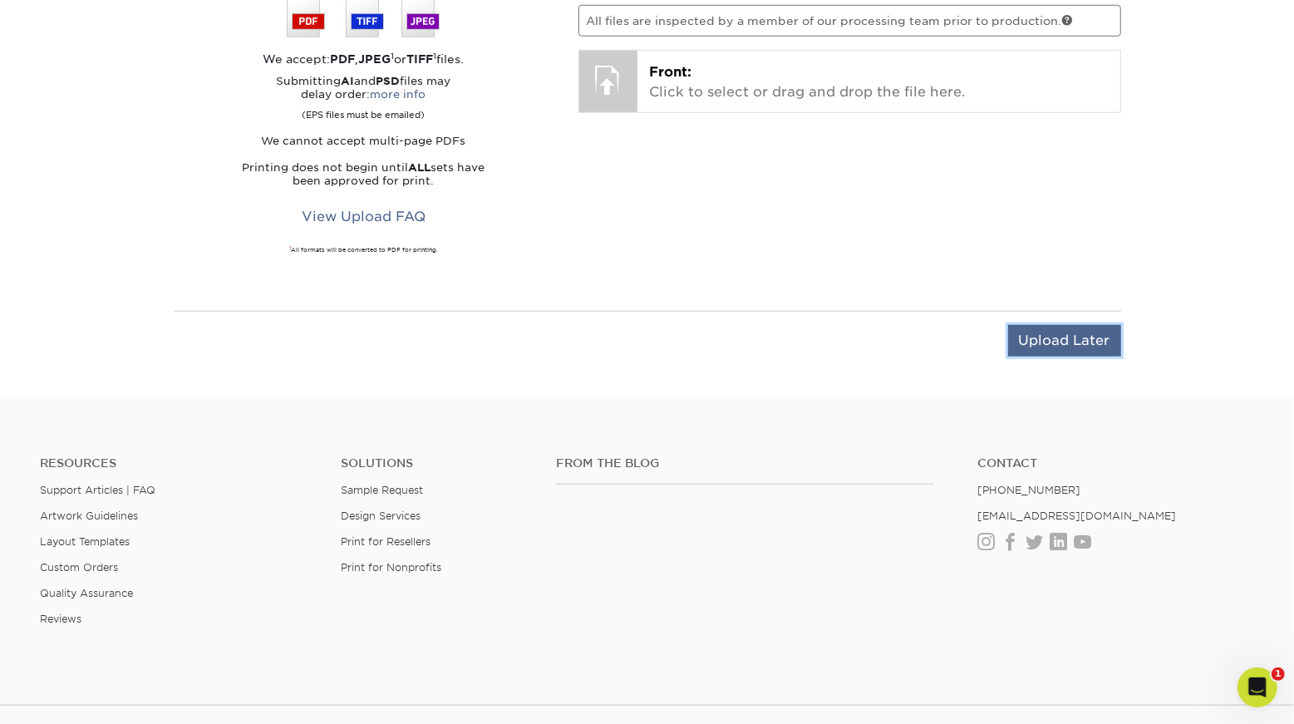
click at [1052, 356] on input "Upload Later" at bounding box center [1064, 341] width 113 height 32
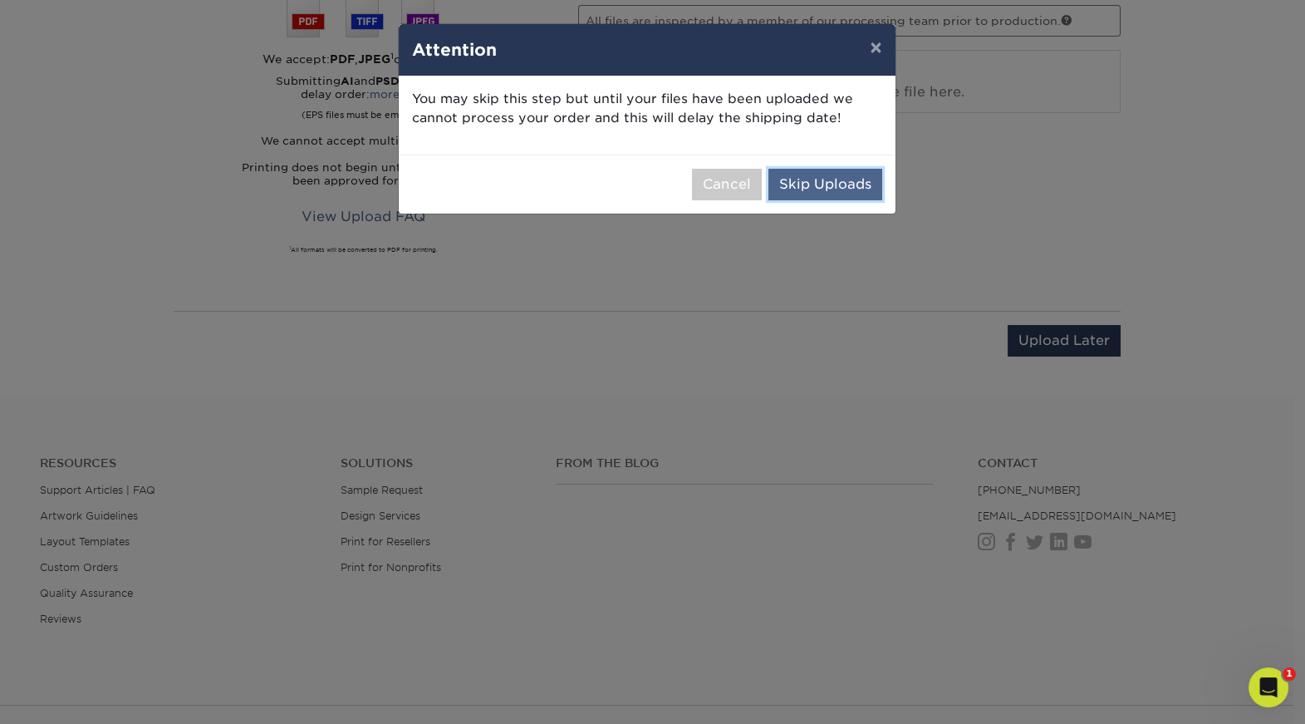
click at [828, 200] on button "Skip Uploads" at bounding box center [826, 185] width 114 height 32
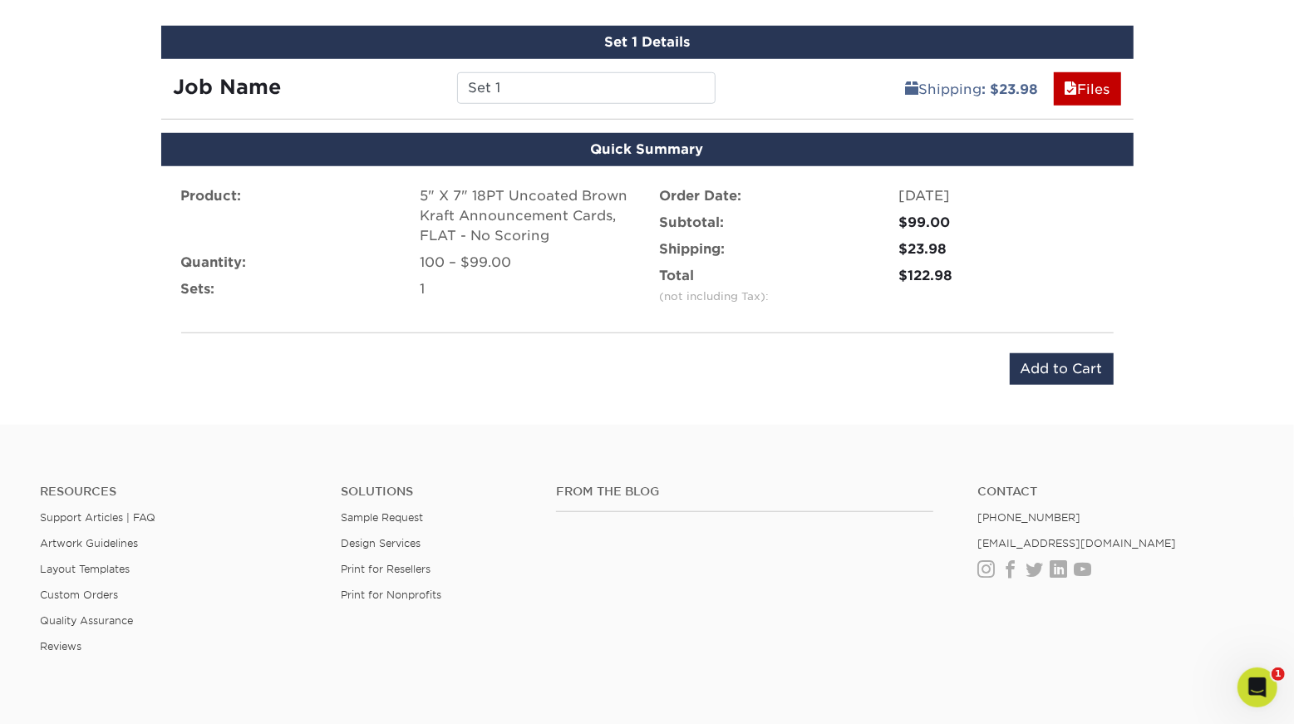
scroll to position [1120, 0]
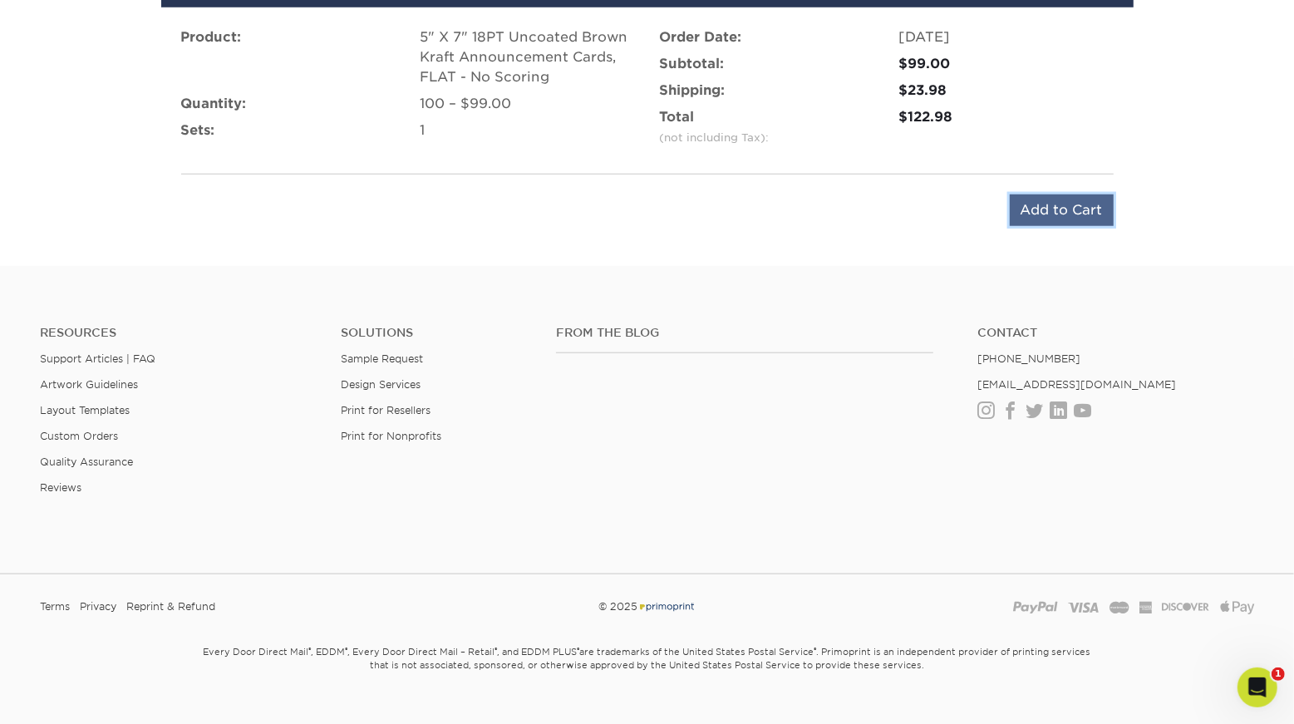
click at [1024, 226] on input "Add to Cart" at bounding box center [1062, 210] width 104 height 32
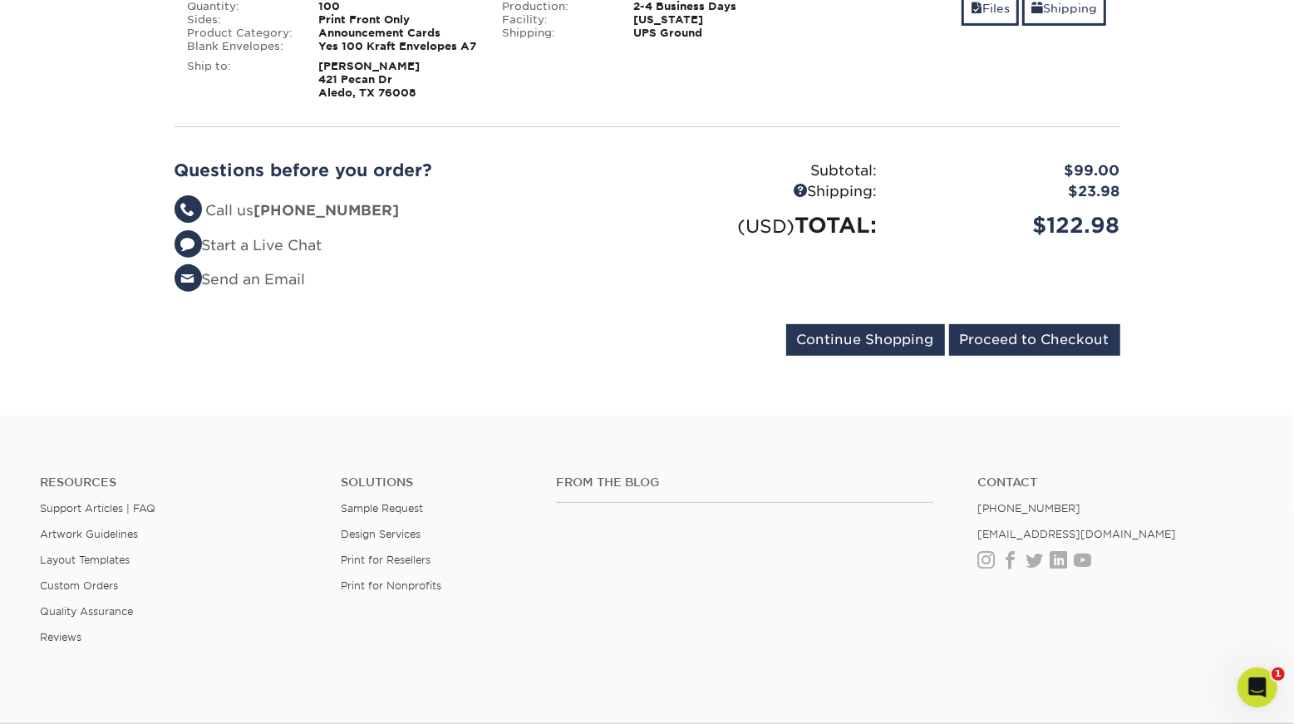
scroll to position [347, 0]
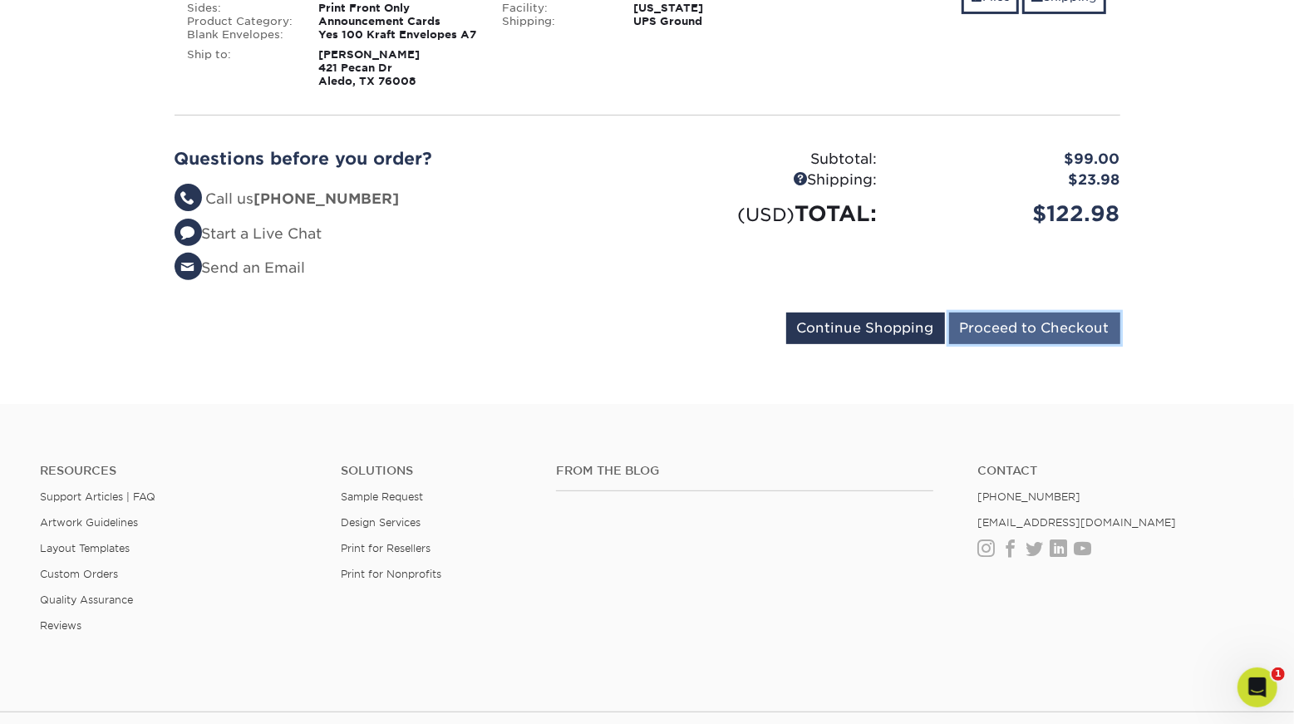
click at [1010, 344] on input "Proceed to Checkout" at bounding box center [1034, 328] width 171 height 32
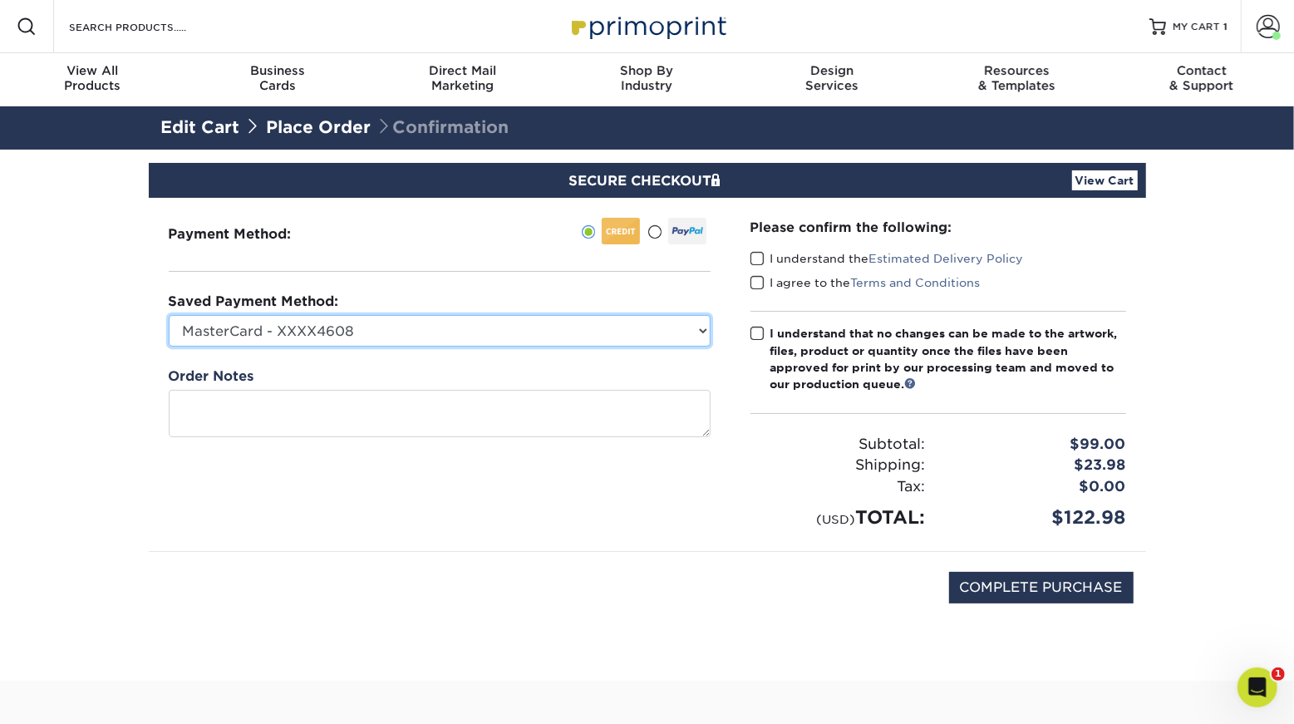
click at [655, 347] on select "MasterCard - XXXX4608 MasterCard - XXXX2833 MasterCard - XXXX9180 Visa - XXXX40…" at bounding box center [440, 331] width 542 height 32
select select
click at [173, 347] on select "MasterCard - XXXX4608 MasterCard - XXXX2833 MasterCard - XXXX9180 Visa - XXXX40…" at bounding box center [440, 331] width 542 height 32
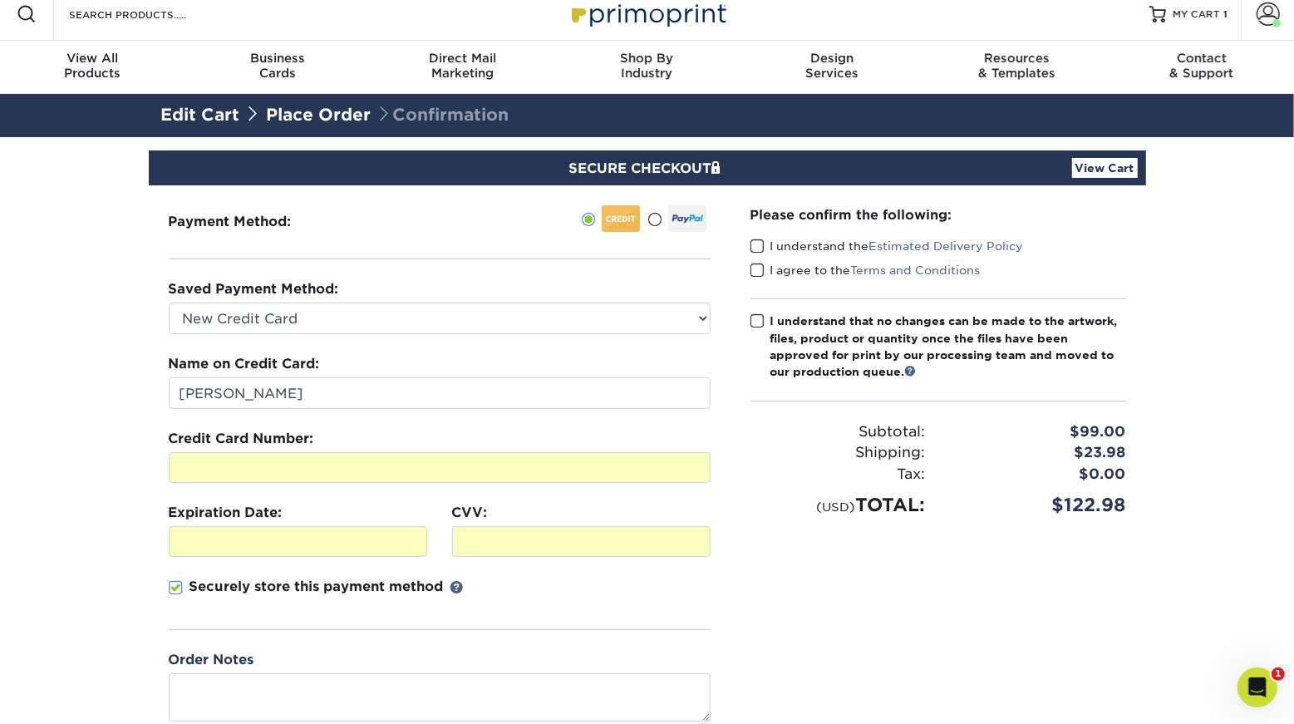
scroll to position [17, 0]
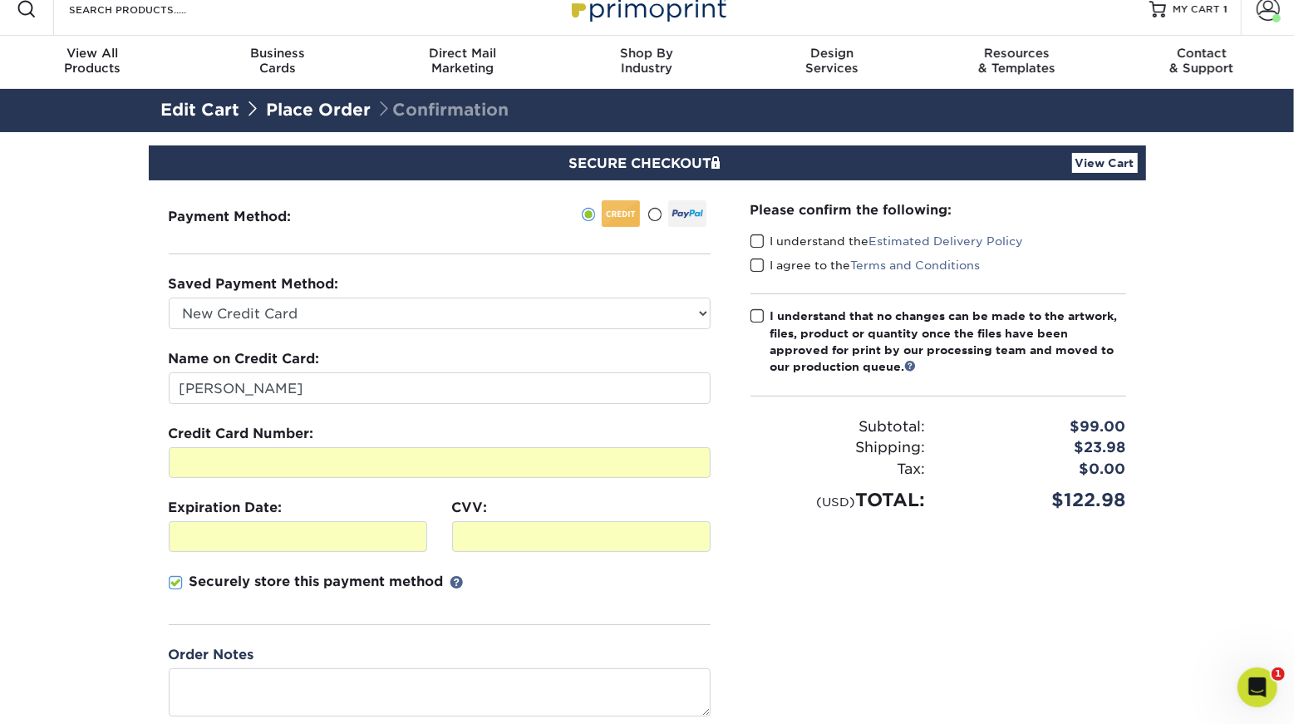
click at [758, 249] on span at bounding box center [757, 242] width 14 height 16
click at [0, 0] on input "I understand the Estimated Delivery Policy" at bounding box center [0, 0] width 0 height 0
click at [760, 273] on span at bounding box center [757, 266] width 14 height 16
click at [0, 0] on input "I agree to the Terms and Conditions" at bounding box center [0, 0] width 0 height 0
click at [763, 324] on span at bounding box center [757, 316] width 14 height 16
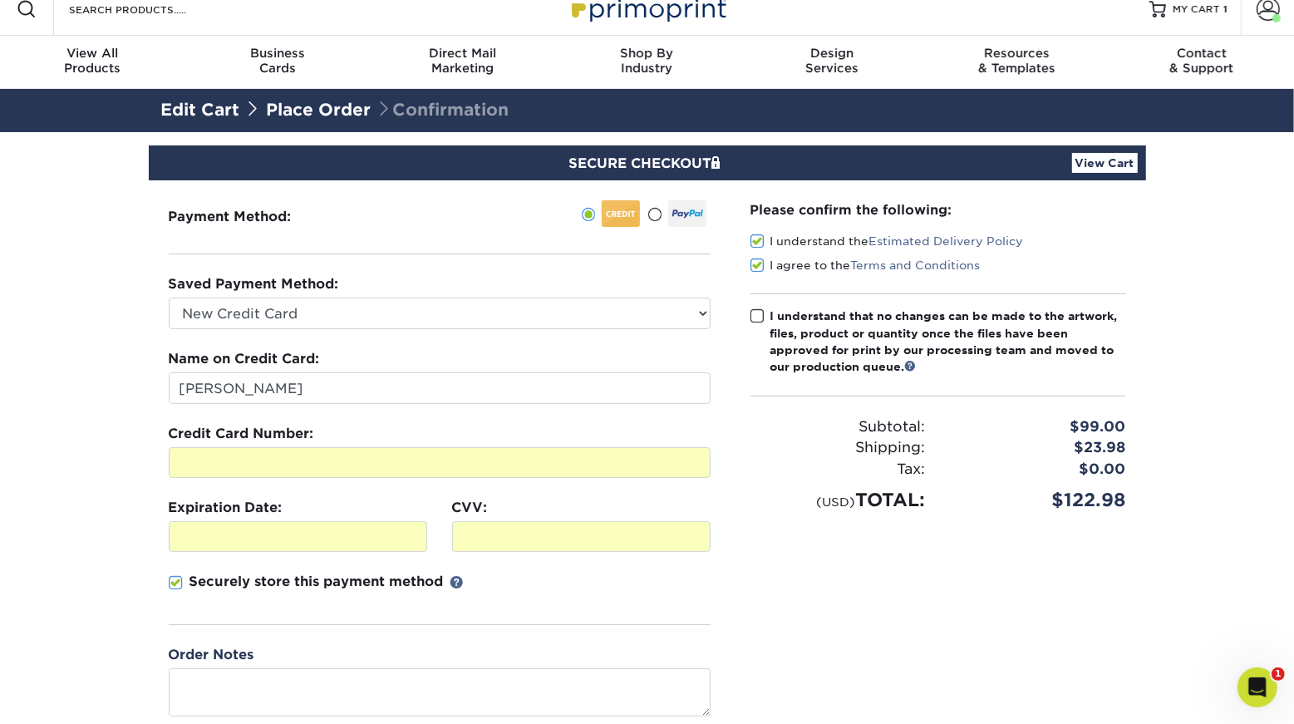
click at [0, 0] on input "I understand that no changes can be made to the artwork, files, product or quan…" at bounding box center [0, 0] width 0 height 0
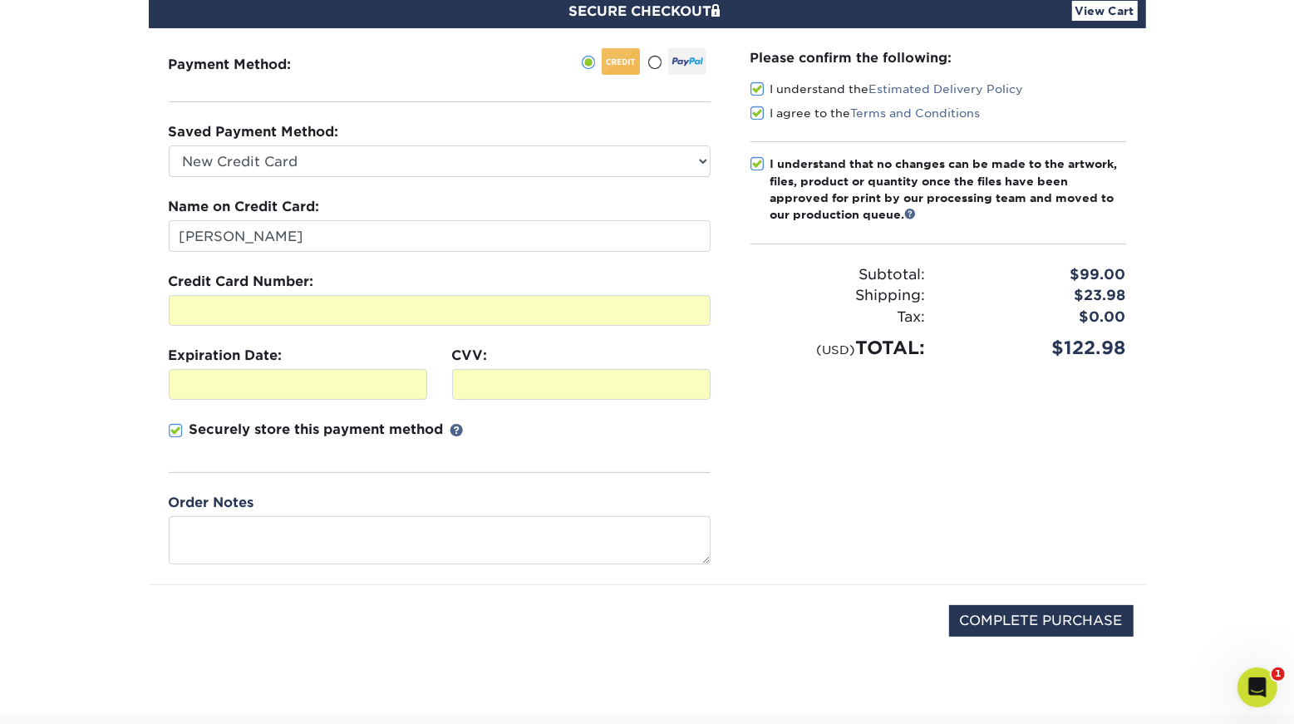
scroll to position [484, 0]
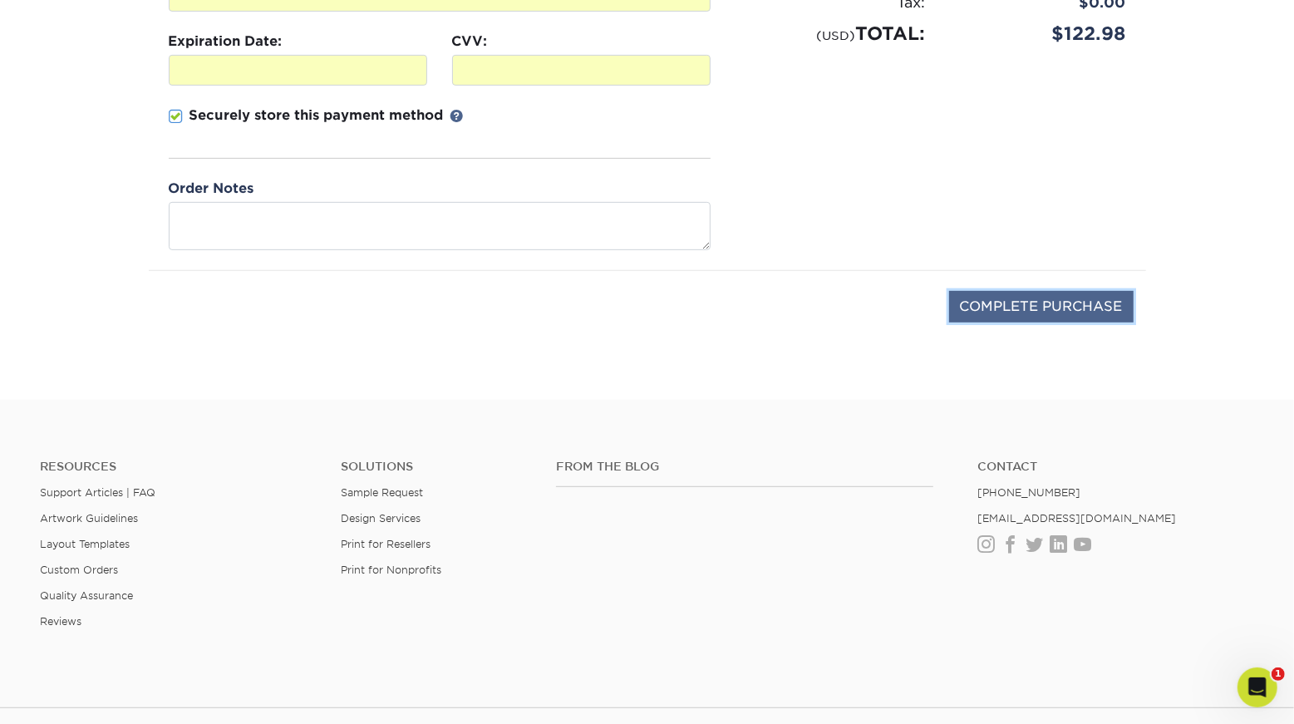
click at [994, 322] on input "COMPLETE PURCHASE" at bounding box center [1041, 307] width 184 height 32
type input "PROCESSING, PLEASE WAIT..."
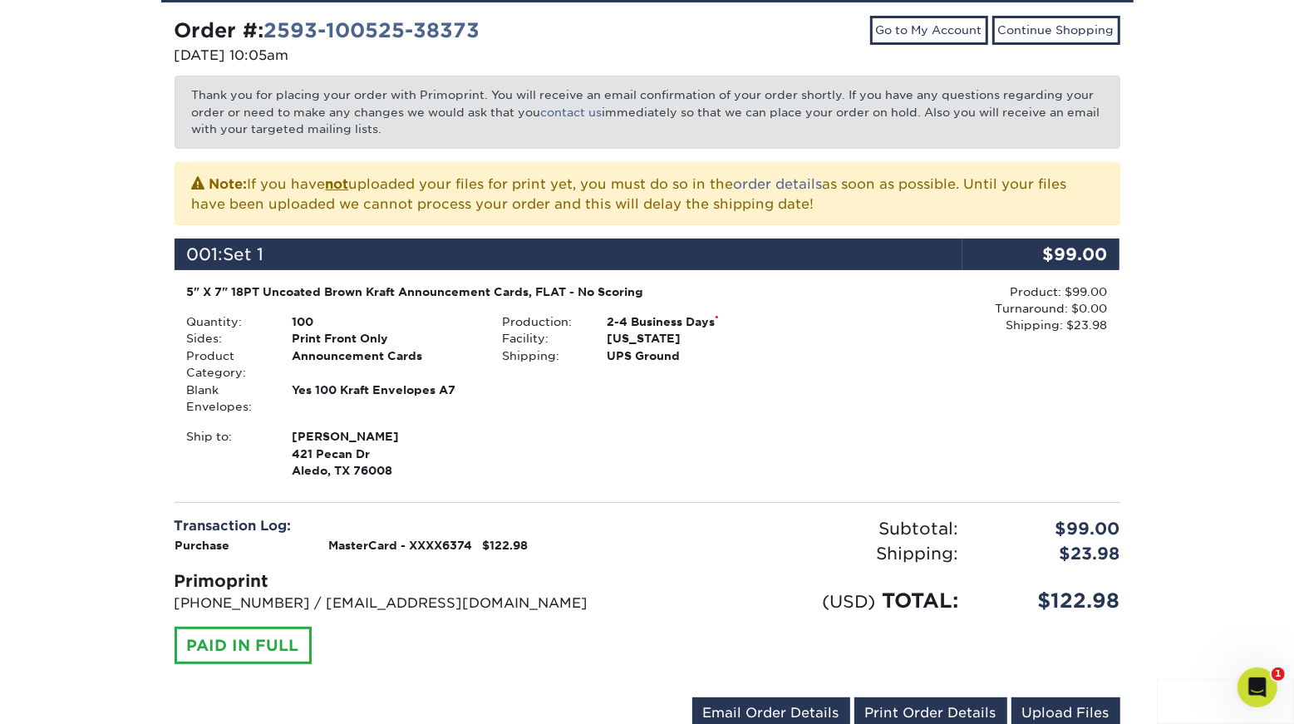
scroll to position [224, 0]
click at [823, 192] on link "order details" at bounding box center [778, 184] width 89 height 16
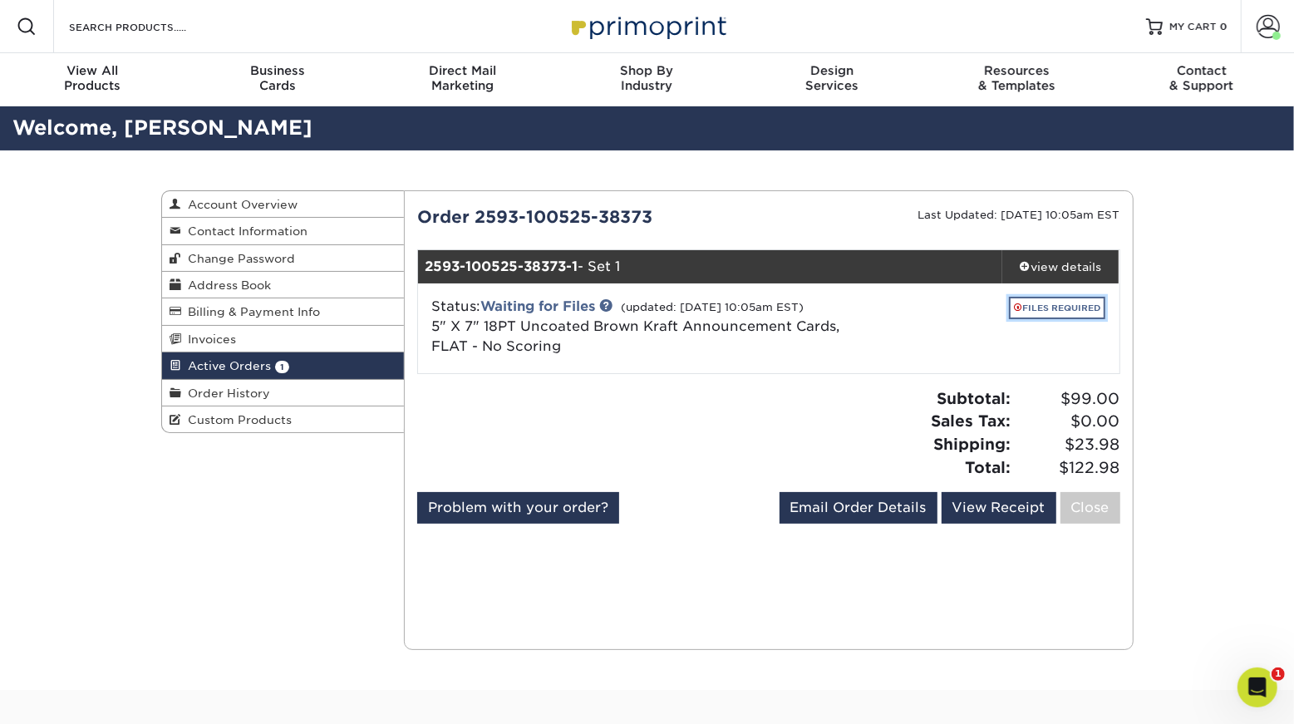
click at [1033, 319] on link "FILES REQUIRED" at bounding box center [1057, 308] width 96 height 22
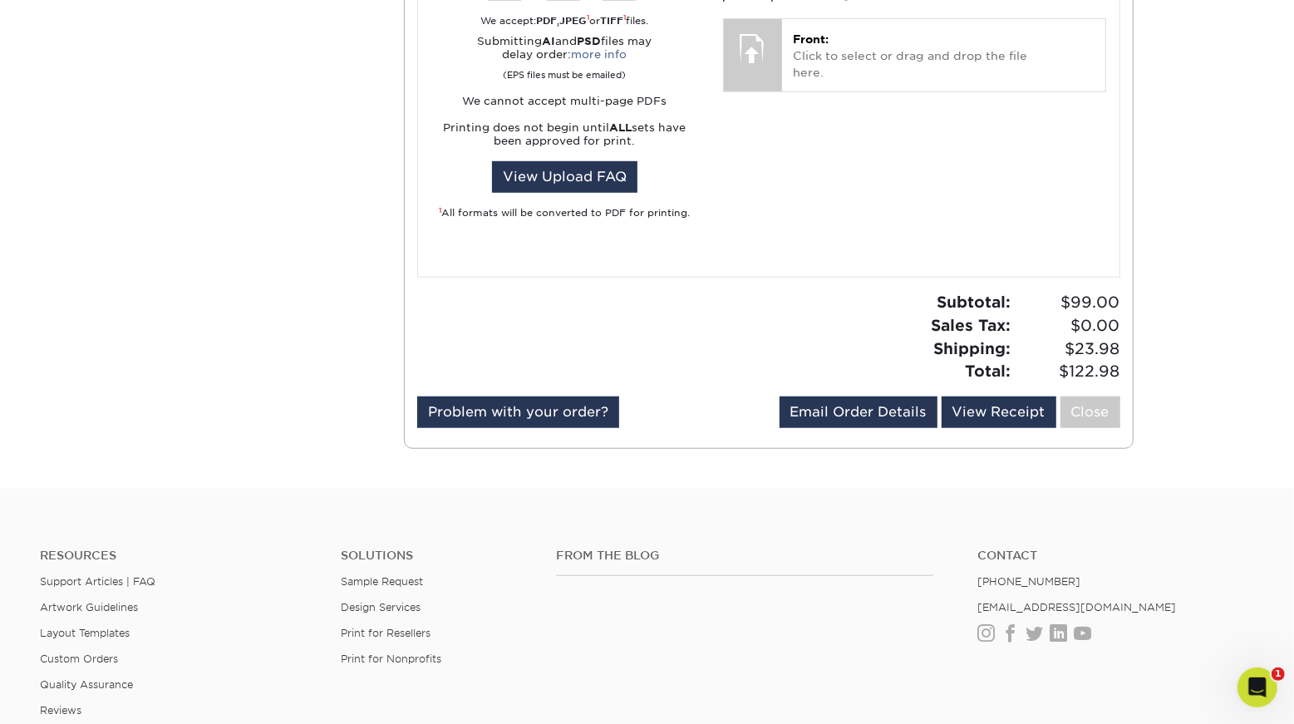
scroll to position [819, 0]
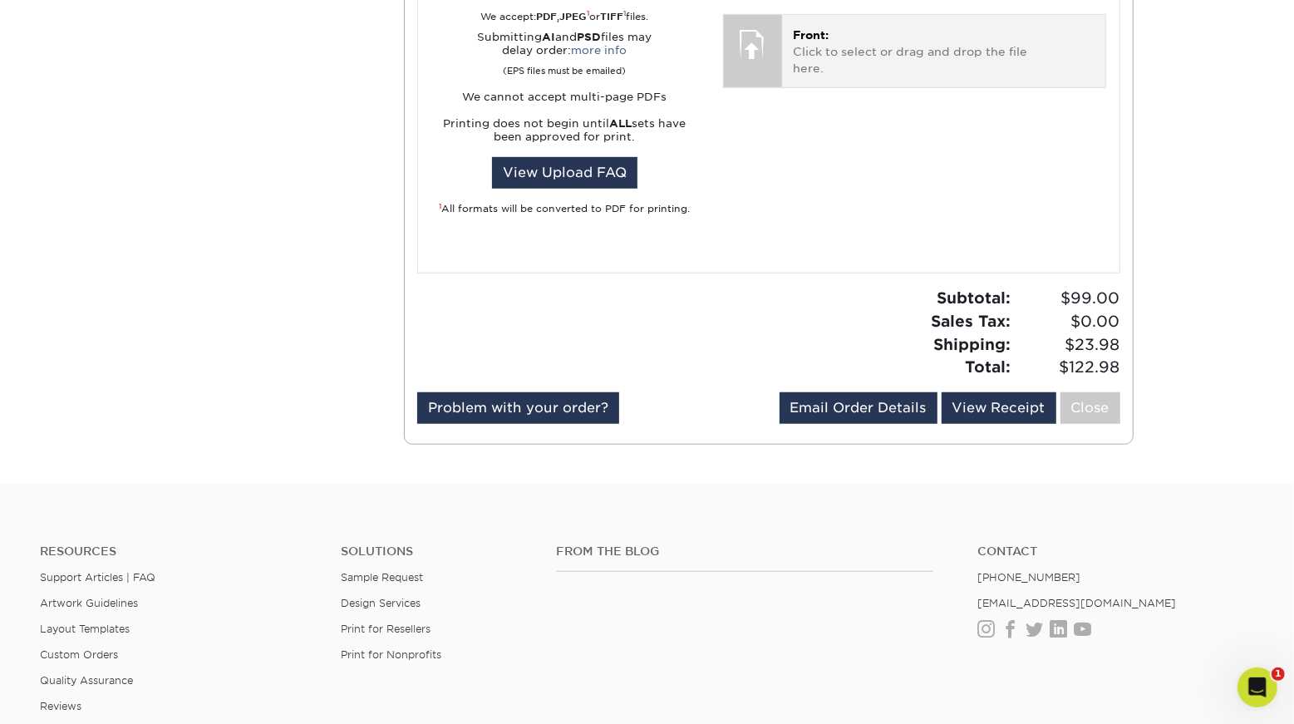
click at [866, 77] on p "Front: Click to select or drag and drop the file here." at bounding box center [944, 52] width 300 height 51
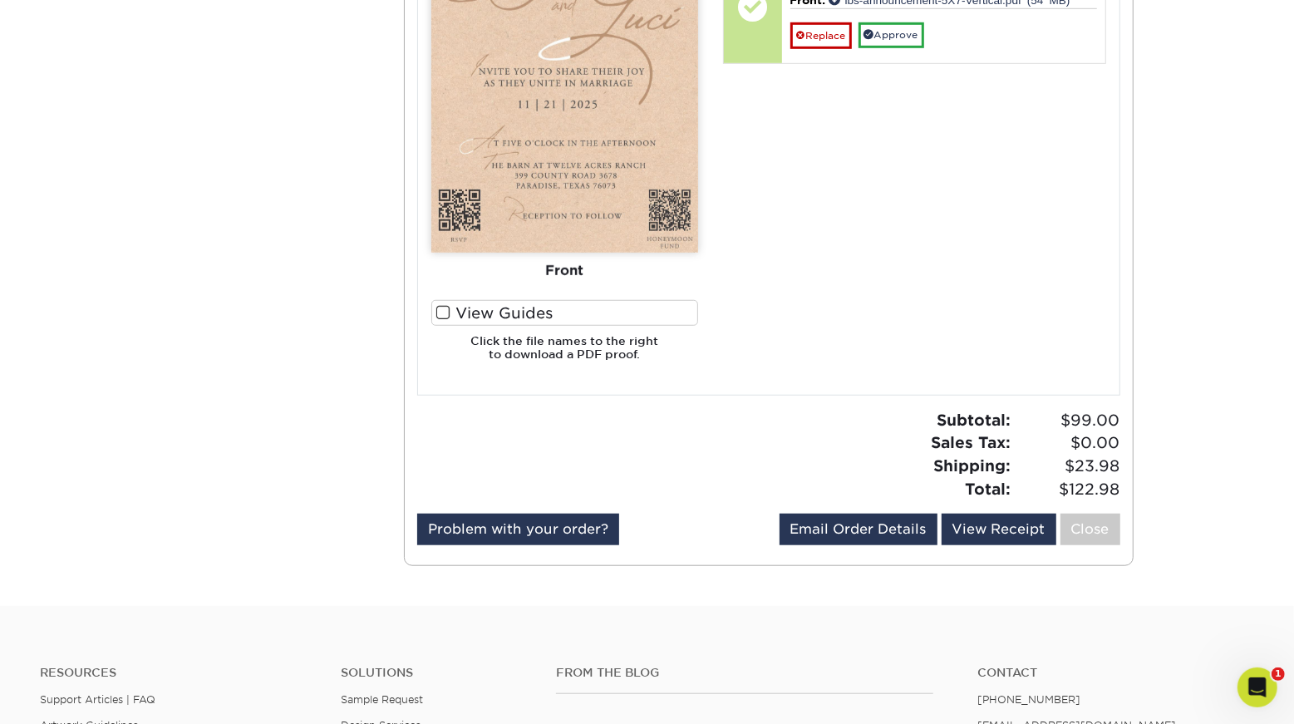
scroll to position [860, 0]
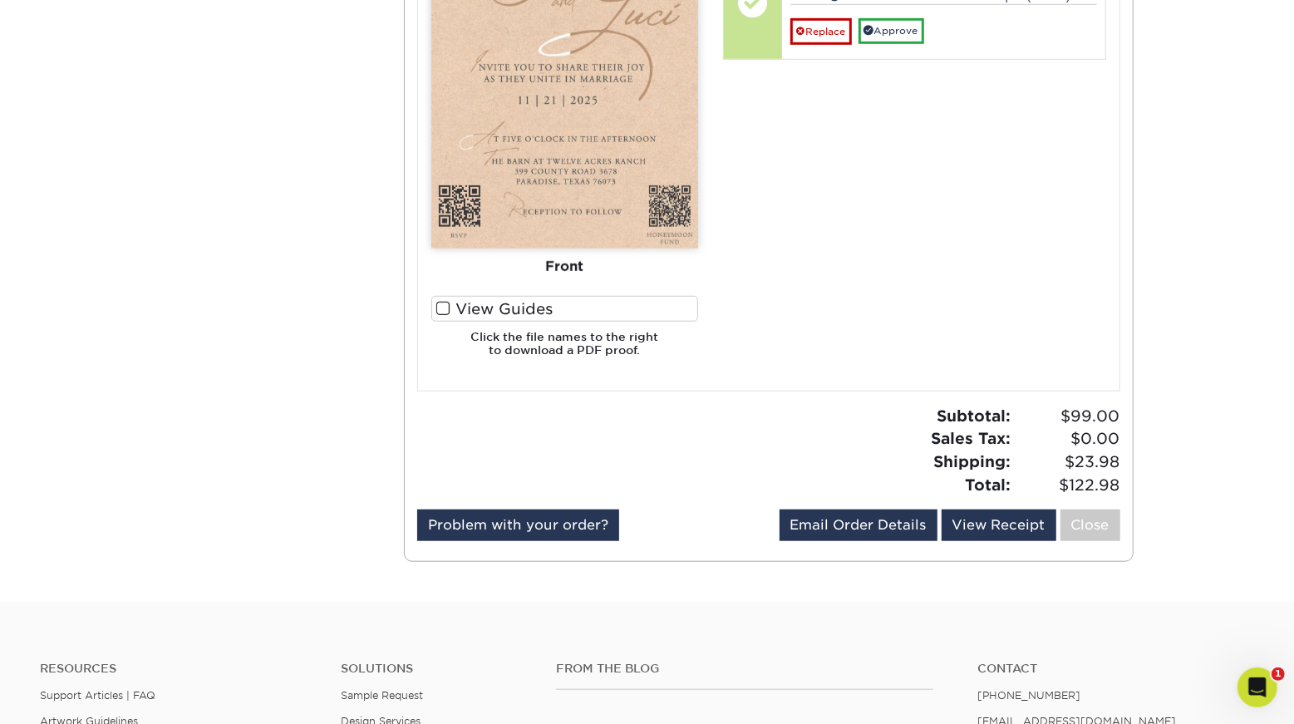
click at [450, 317] on span at bounding box center [443, 309] width 14 height 16
click at [0, 0] on input "View Guides" at bounding box center [0, 0] width 0 height 0
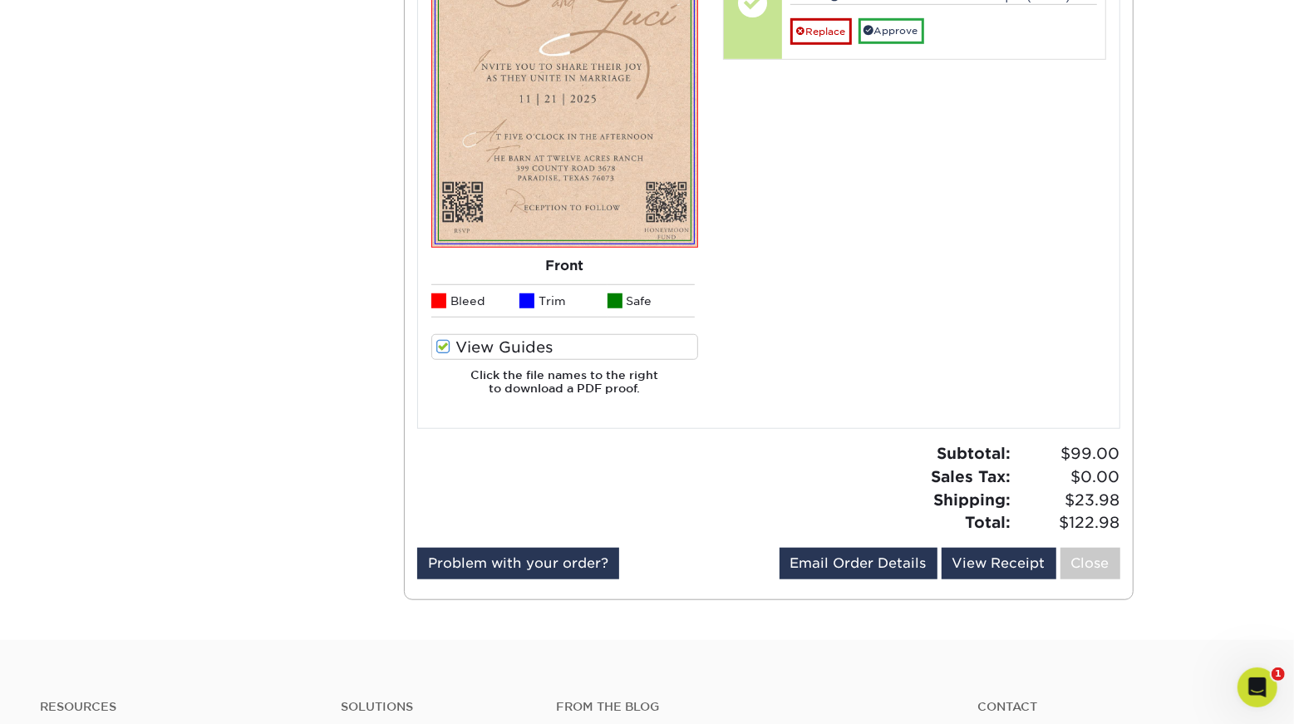
click at [453, 317] on li "Bleed" at bounding box center [475, 300] width 88 height 33
click at [450, 355] on span at bounding box center [443, 347] width 14 height 16
click at [0, 0] on input "View Guides" at bounding box center [0, 0] width 0 height 0
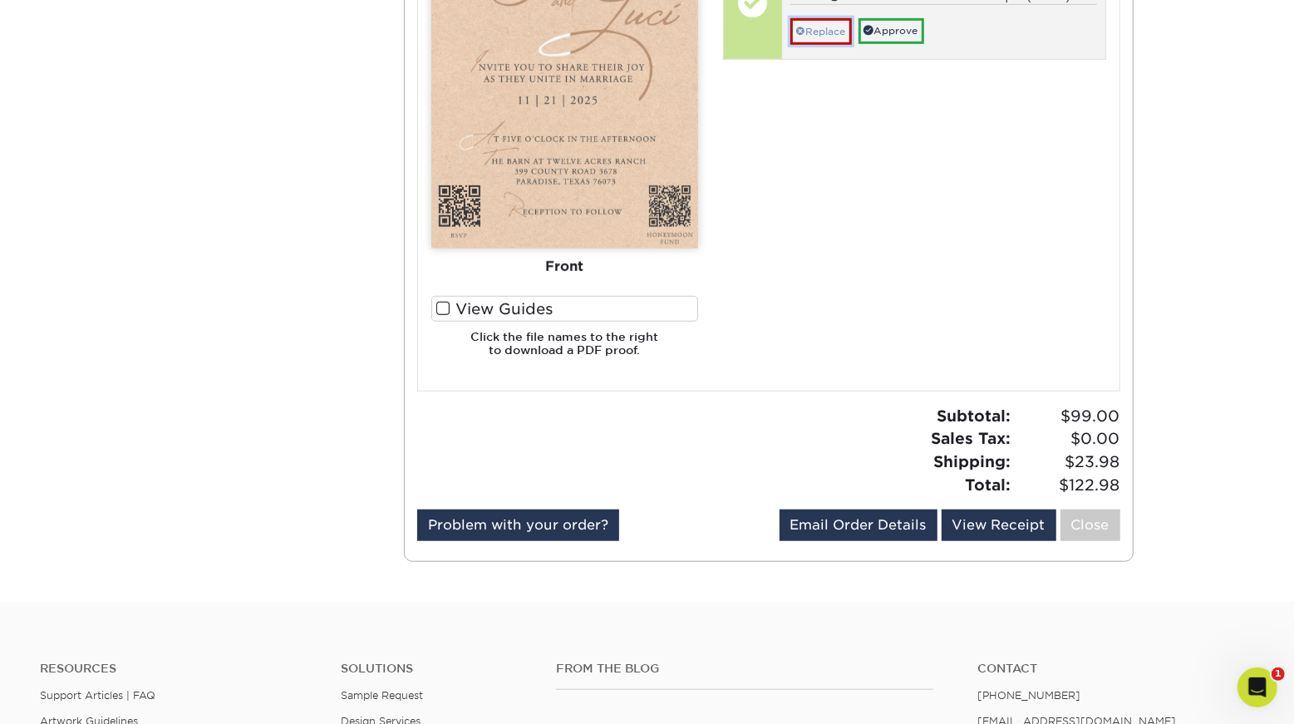
click at [819, 45] on link "Replace" at bounding box center [820, 31] width 61 height 27
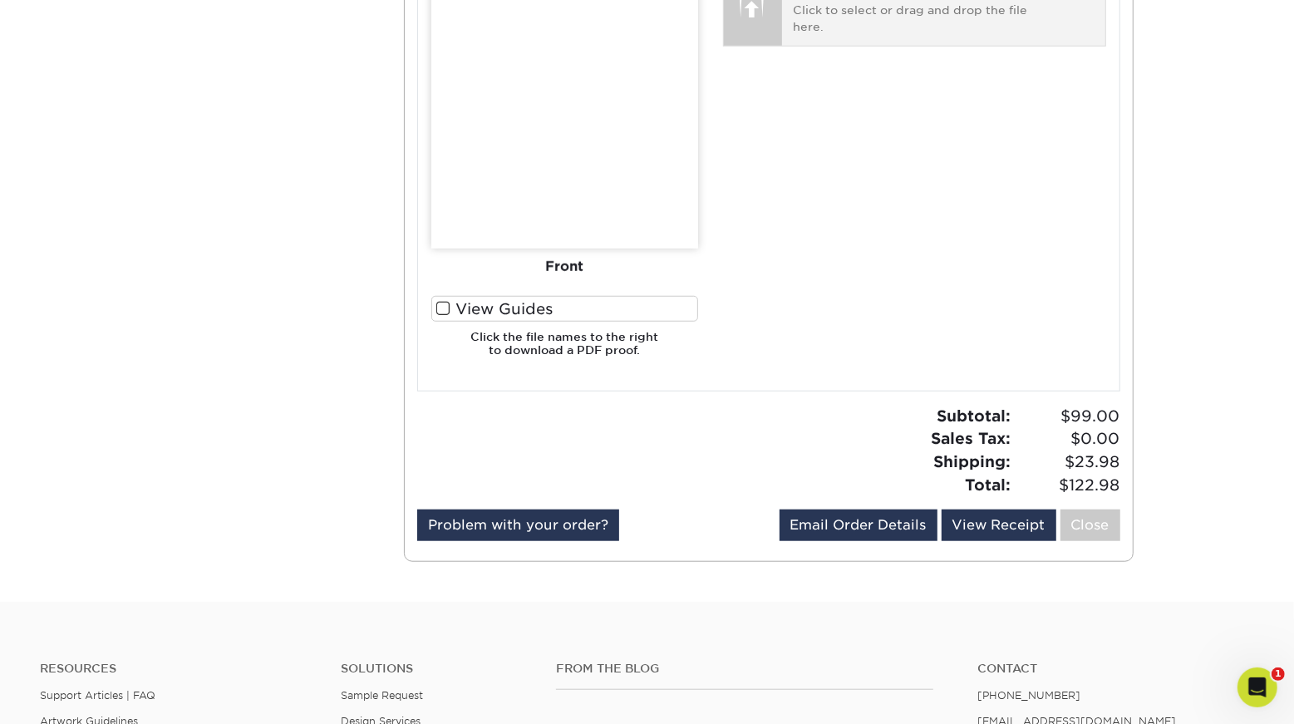
click at [786, 46] on div "Front: Click to select or drag and drop the file here. Choose file lbs-announce…" at bounding box center [943, 9] width 323 height 72
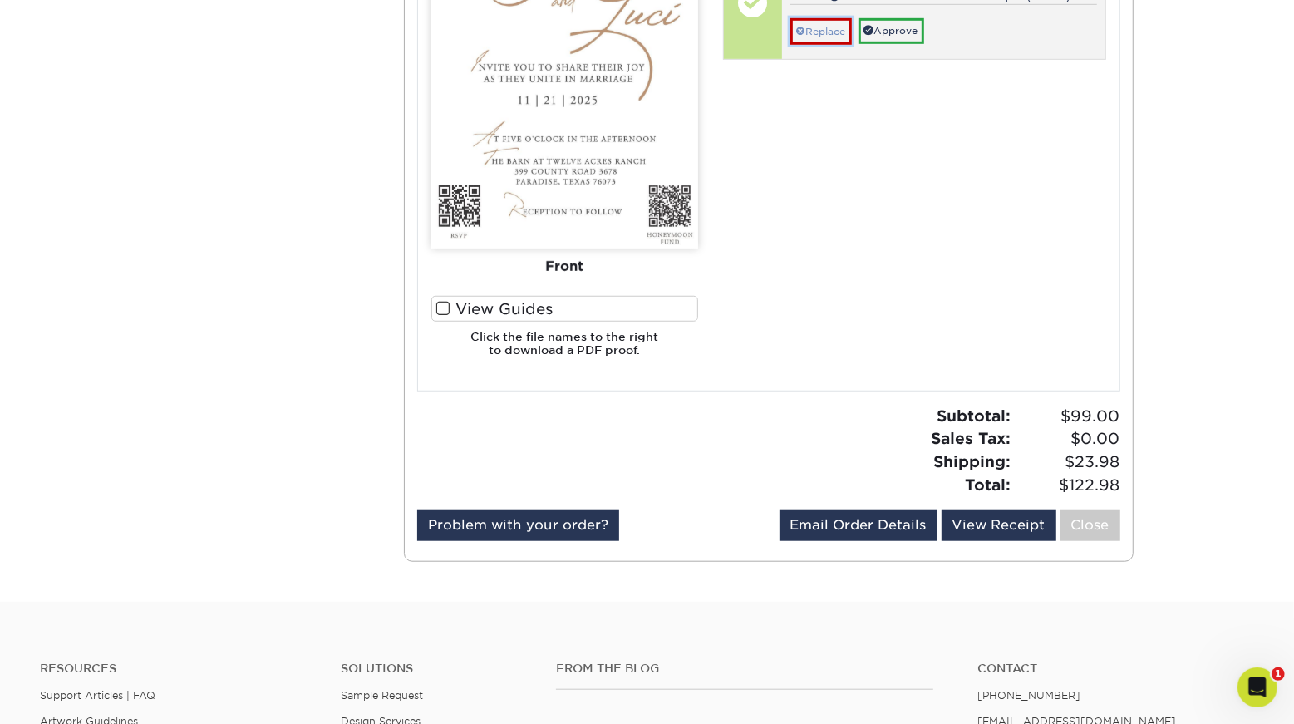
click at [835, 45] on link "Replace" at bounding box center [820, 31] width 61 height 27
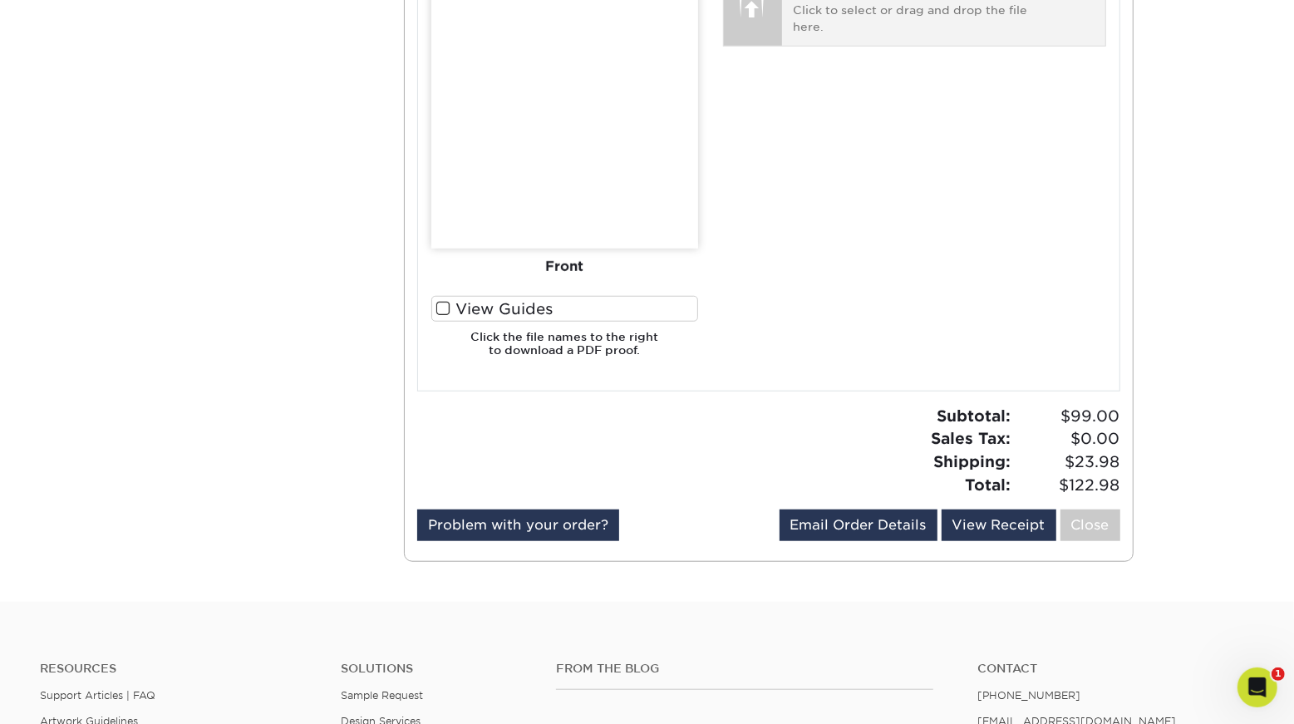
click at [824, 36] on p "Front: Click to select or drag and drop the file here." at bounding box center [944, 10] width 300 height 51
click at [922, 36] on p "Front: Click to select or drag and drop the file here." at bounding box center [944, 10] width 300 height 51
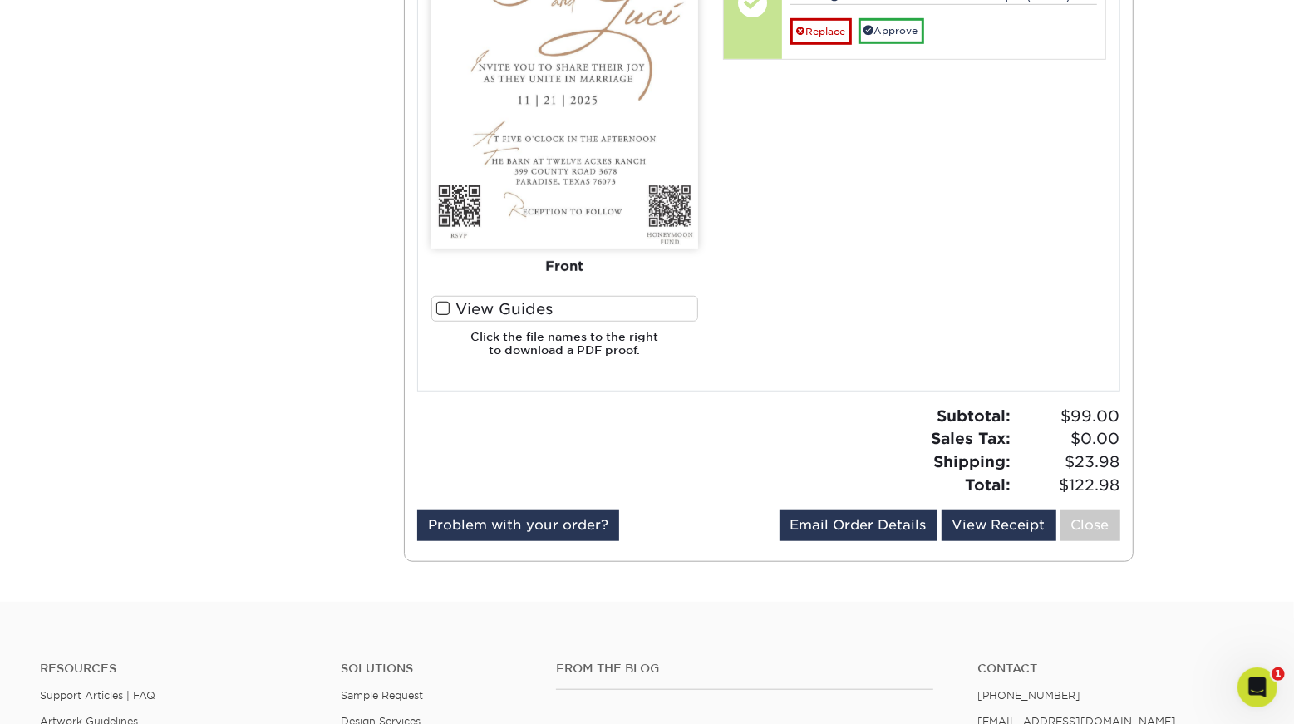
click at [449, 317] on span at bounding box center [443, 309] width 14 height 16
click at [0, 0] on input "View Guides" at bounding box center [0, 0] width 0 height 0
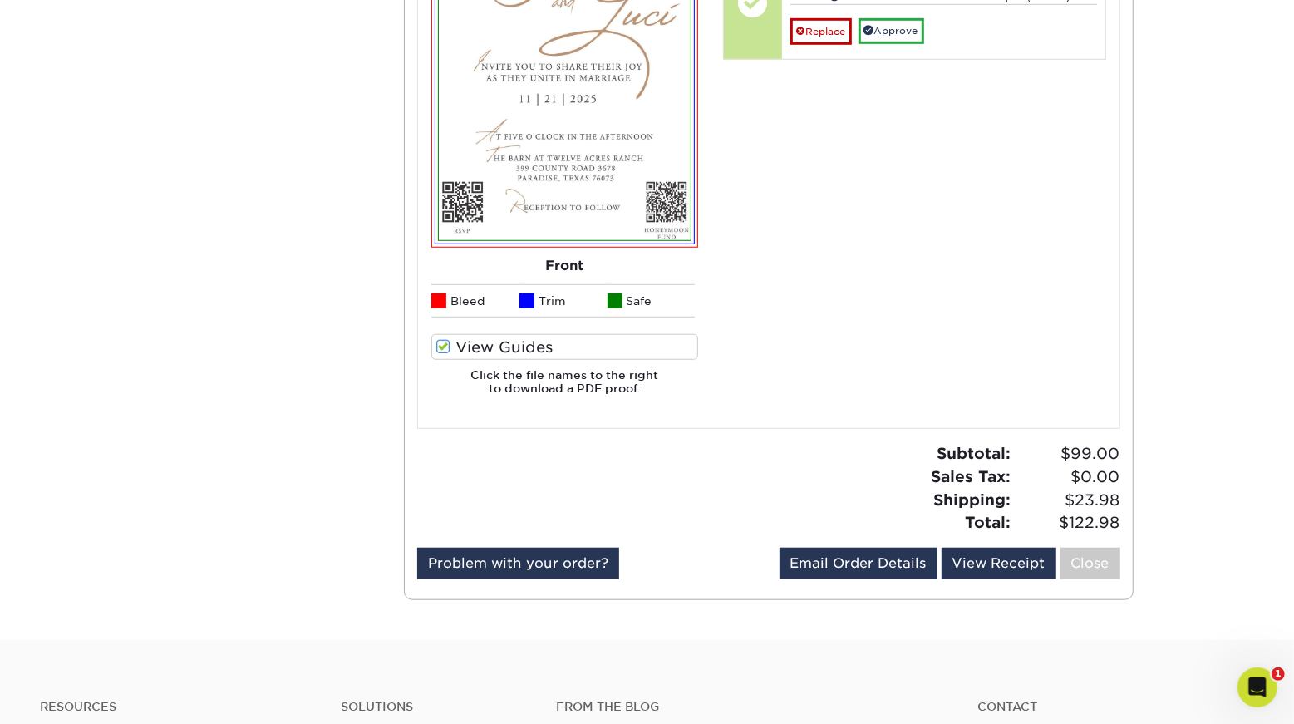
click at [445, 355] on span at bounding box center [443, 347] width 14 height 16
click at [0, 0] on input "View Guides" at bounding box center [0, 0] width 0 height 0
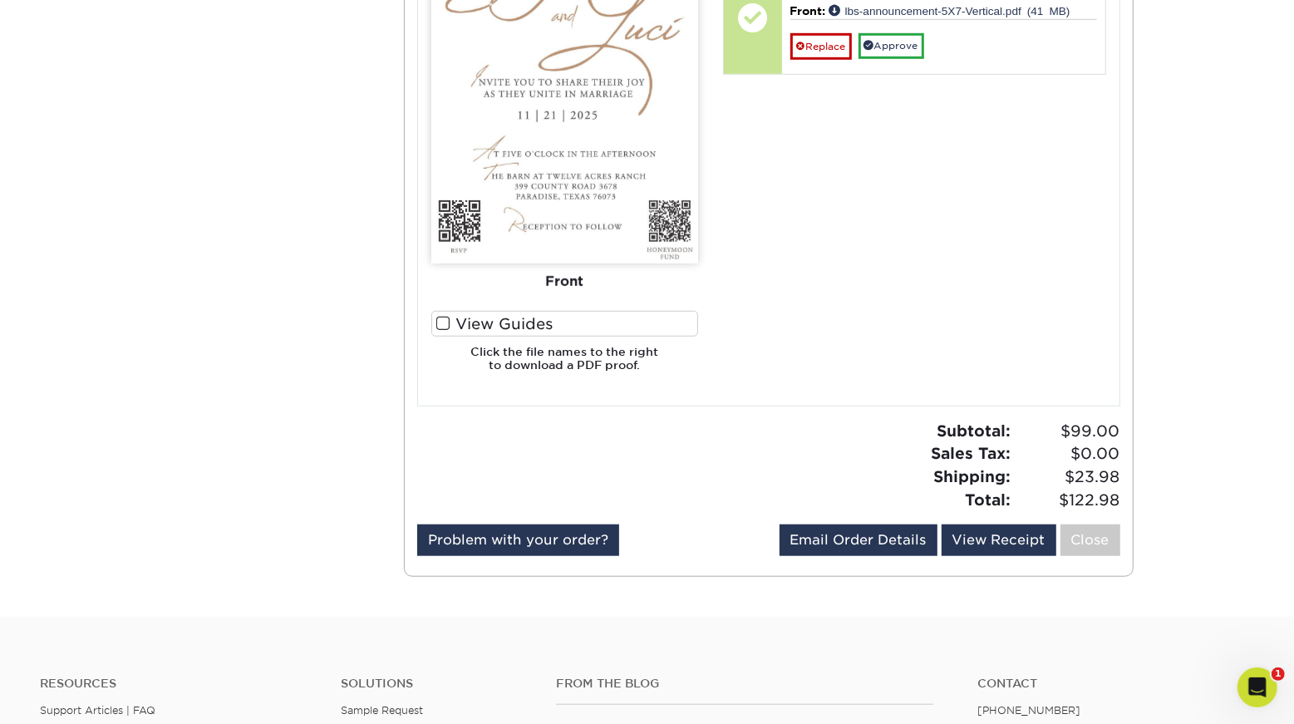
scroll to position [838, 0]
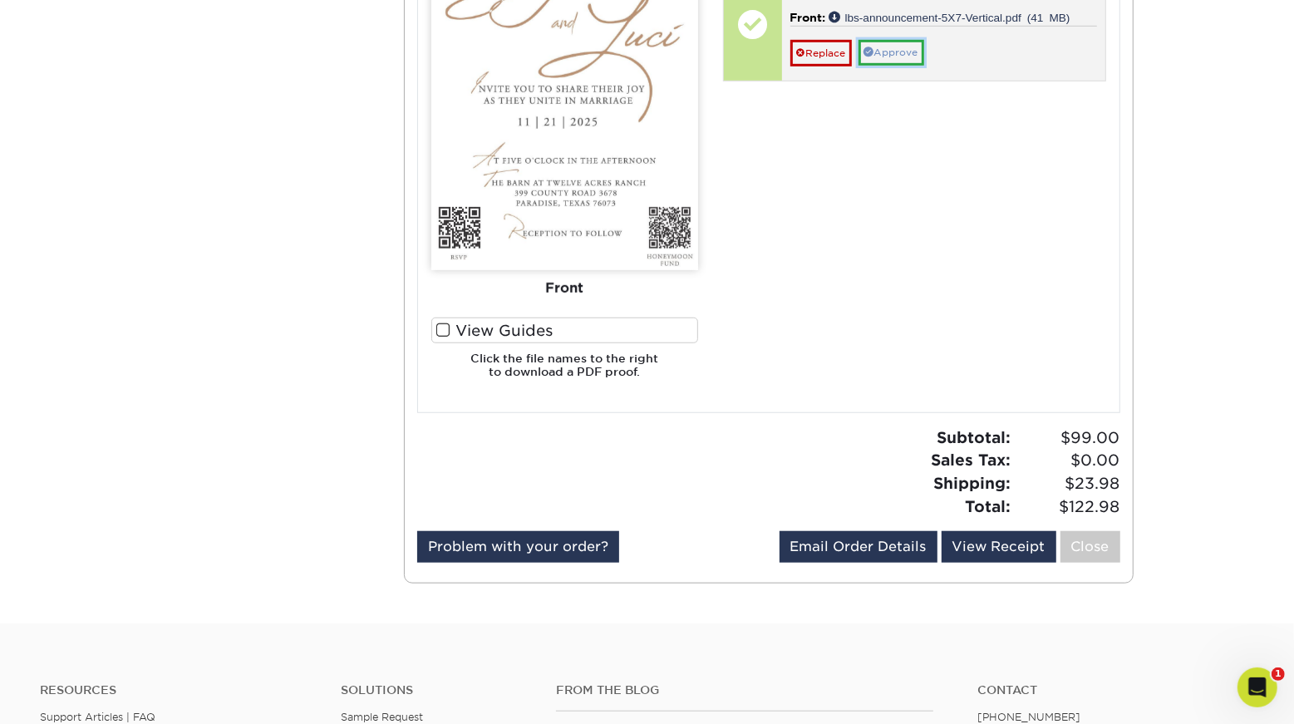
click at [907, 66] on link "Approve" at bounding box center [891, 53] width 66 height 26
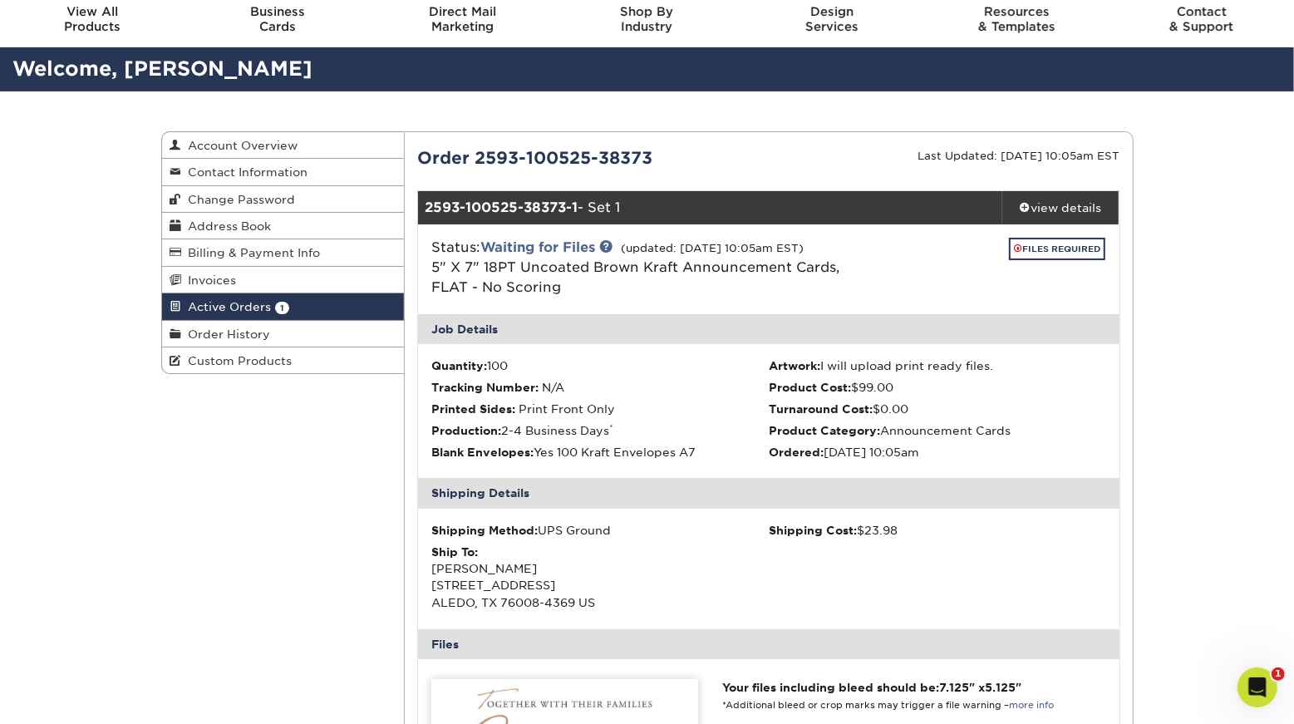
scroll to position [0, 0]
